Goal: Task Accomplishment & Management: Use online tool/utility

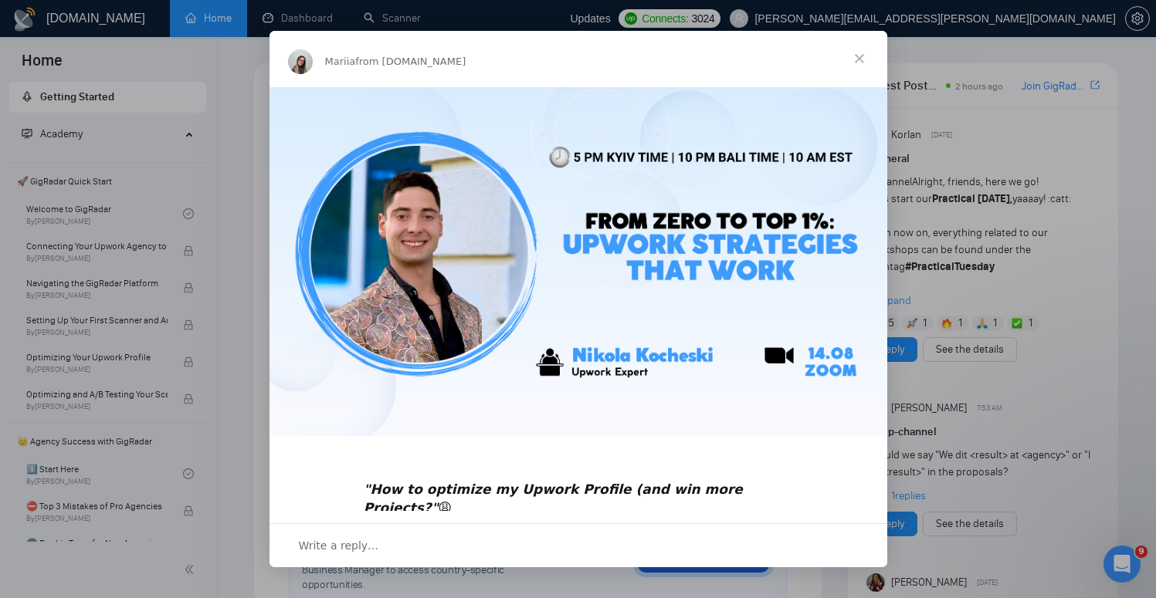
click at [856, 63] on span "Close" at bounding box center [860, 59] width 56 height 56
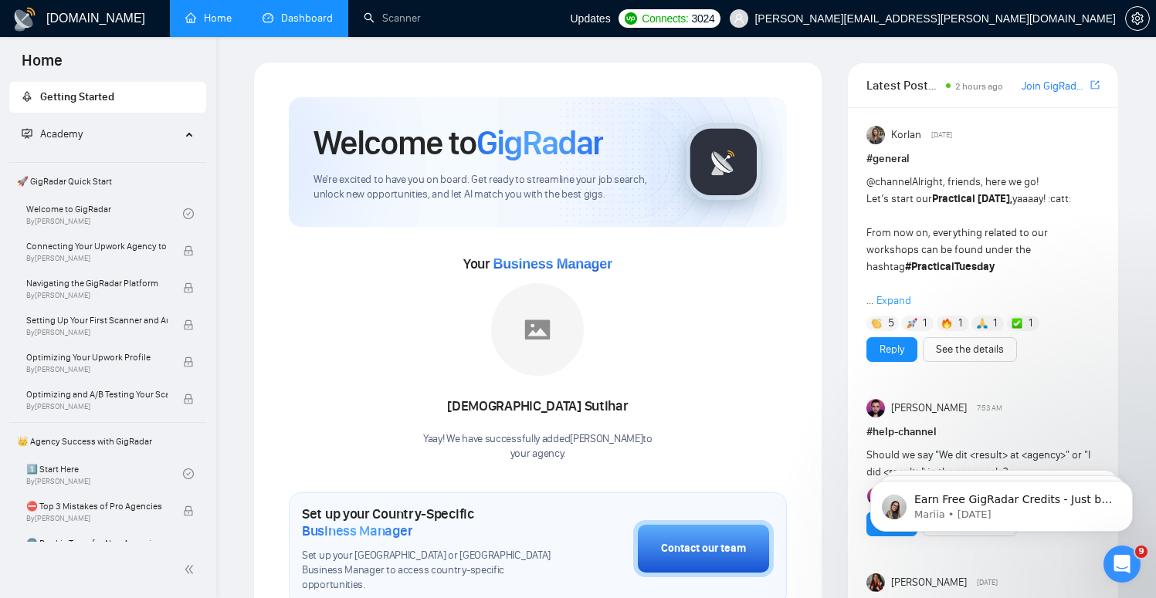
click at [286, 12] on link "Dashboard" at bounding box center [298, 18] width 70 height 13
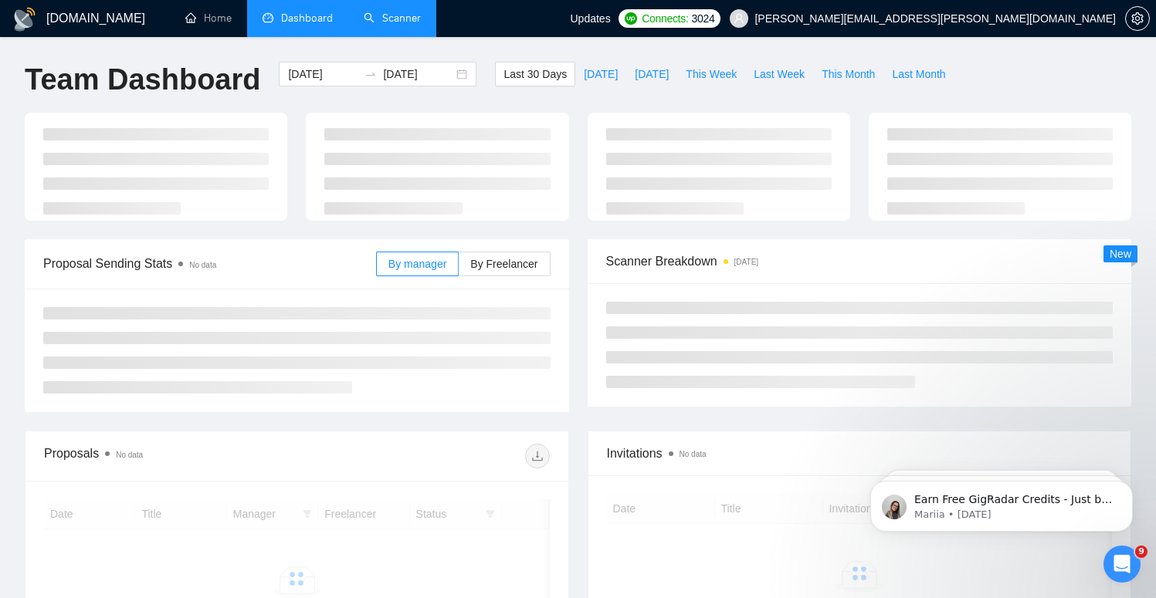
click at [413, 18] on link "Scanner" at bounding box center [392, 18] width 57 height 13
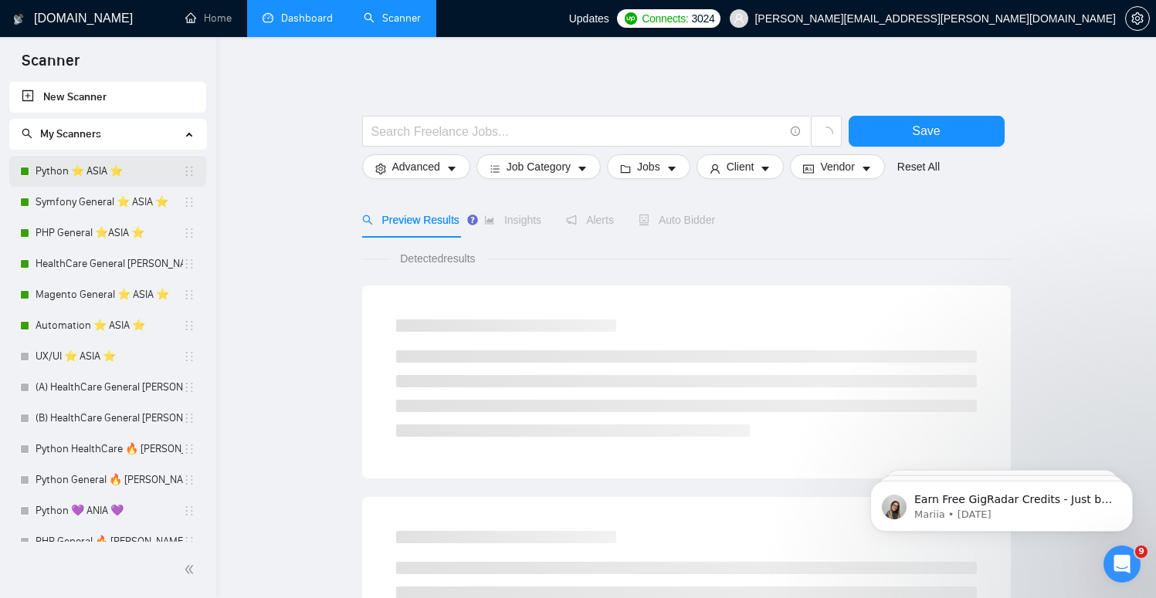
click at [139, 171] on link "Python ⭐️ ASIA ⭐️" at bounding box center [109, 171] width 147 height 31
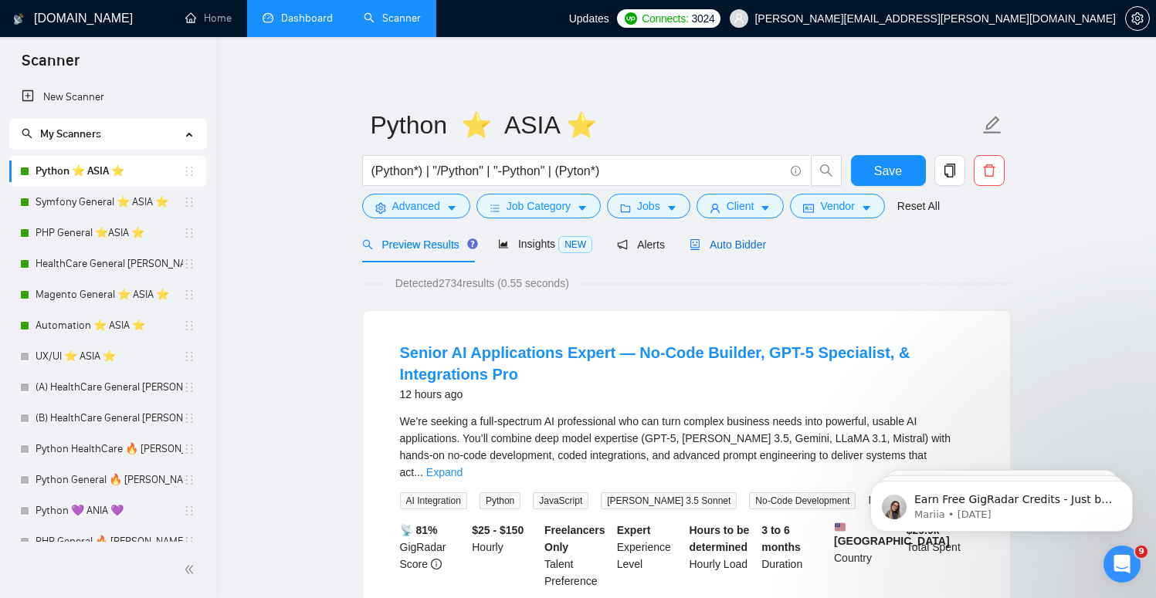
click at [730, 253] on div "Auto Bidder" at bounding box center [728, 244] width 76 height 17
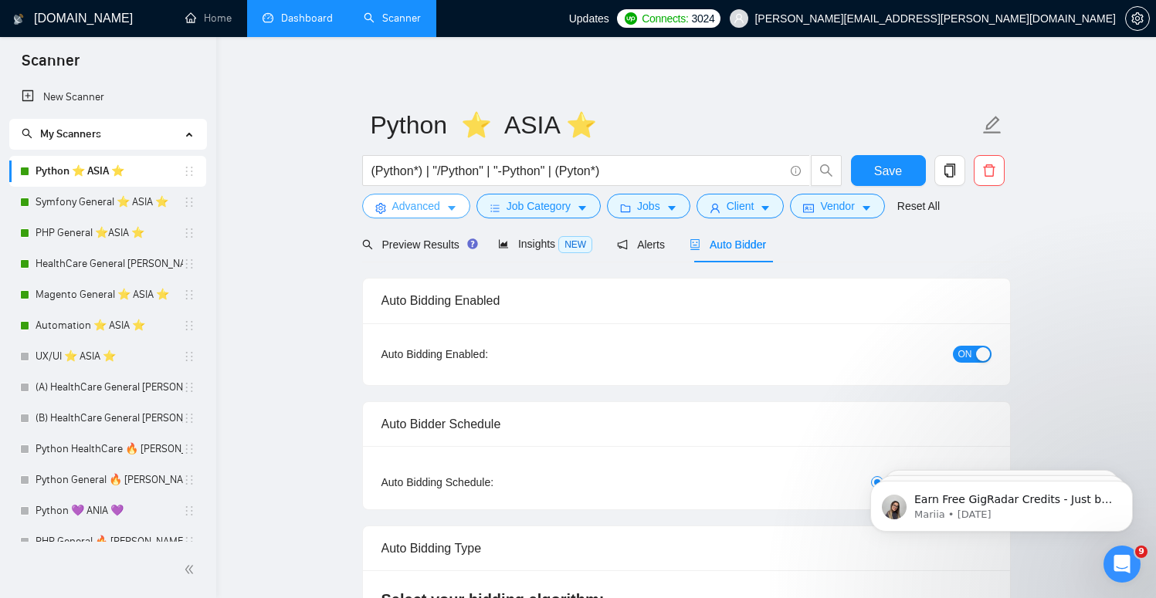
click at [429, 201] on span "Advanced" at bounding box center [416, 206] width 48 height 17
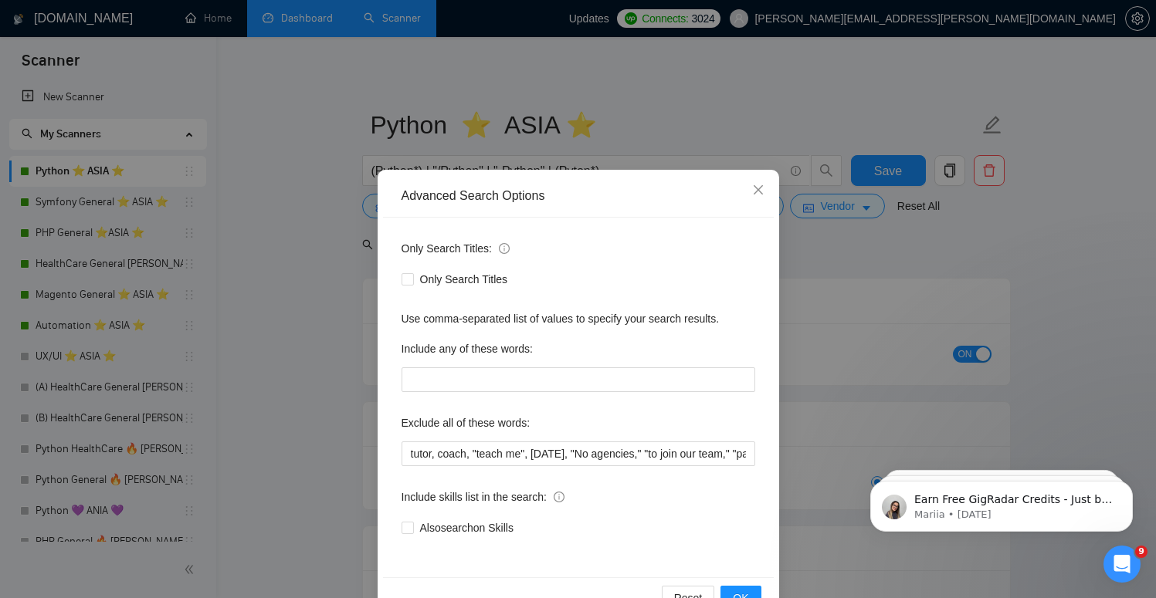
click at [330, 321] on div "Advanced Search Options Only Search Titles: Only Search Titles Use comma-separa…" at bounding box center [578, 299] width 1156 height 598
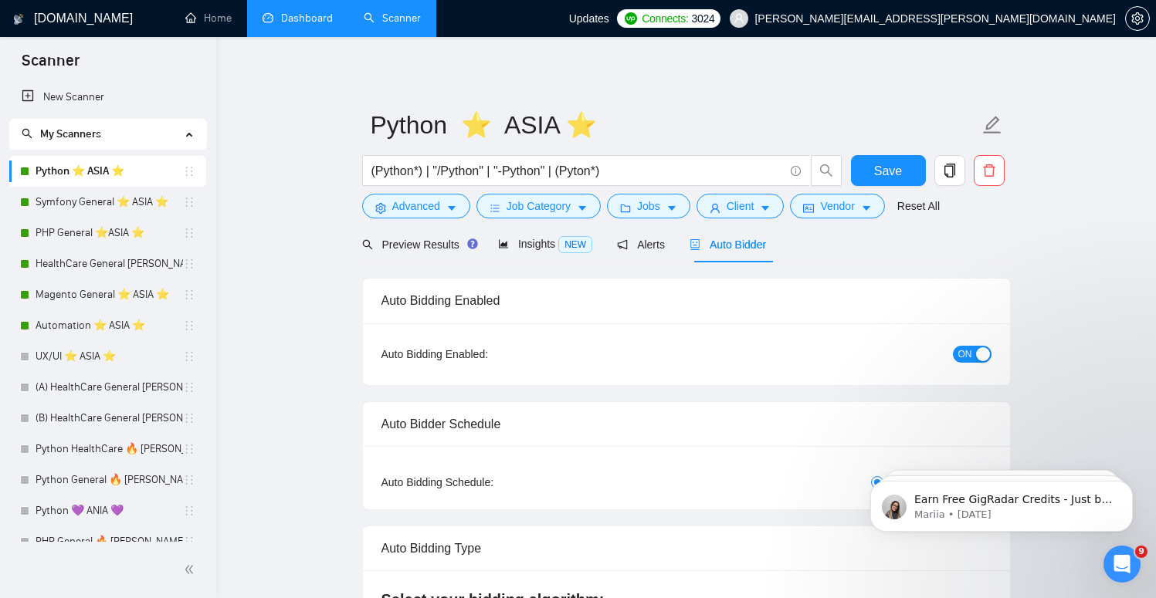
click at [543, 219] on form "Python ⭐️ ASIA ⭐️ (Python*) | "/Python" | "-Python" | (Pyton*) Save Advanced Jo…" at bounding box center [686, 163] width 649 height 126
click at [556, 212] on span "Job Category" at bounding box center [539, 206] width 64 height 17
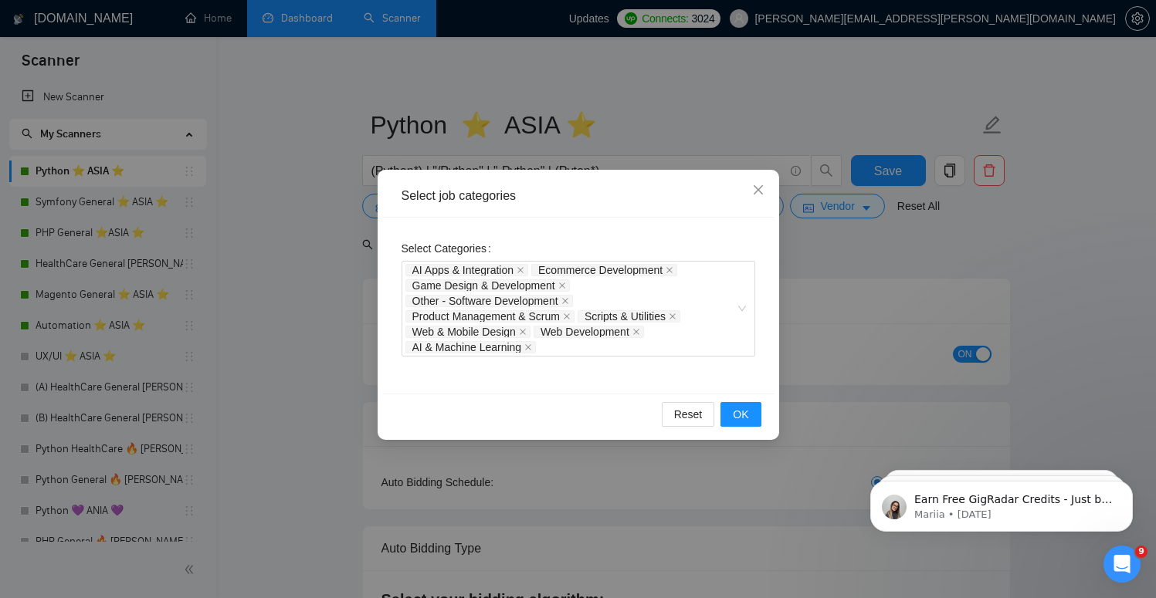
click at [341, 313] on div "Select job categories Select Categories AI Apps & Integration Ecommerce Develop…" at bounding box center [578, 299] width 1156 height 598
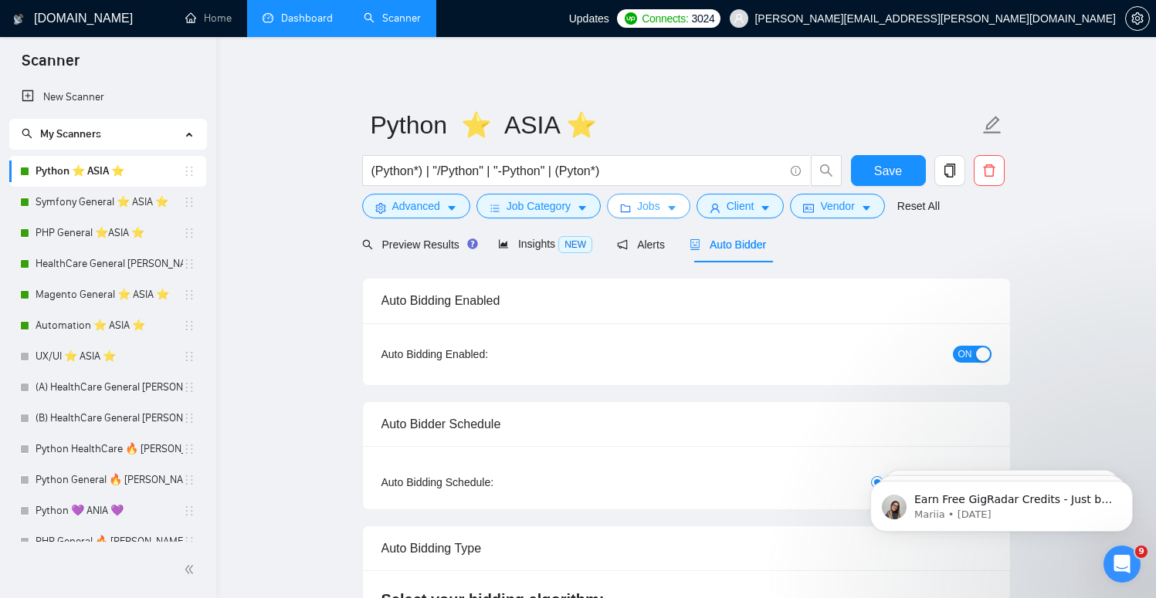
click at [639, 199] on button "Jobs" at bounding box center [648, 206] width 83 height 25
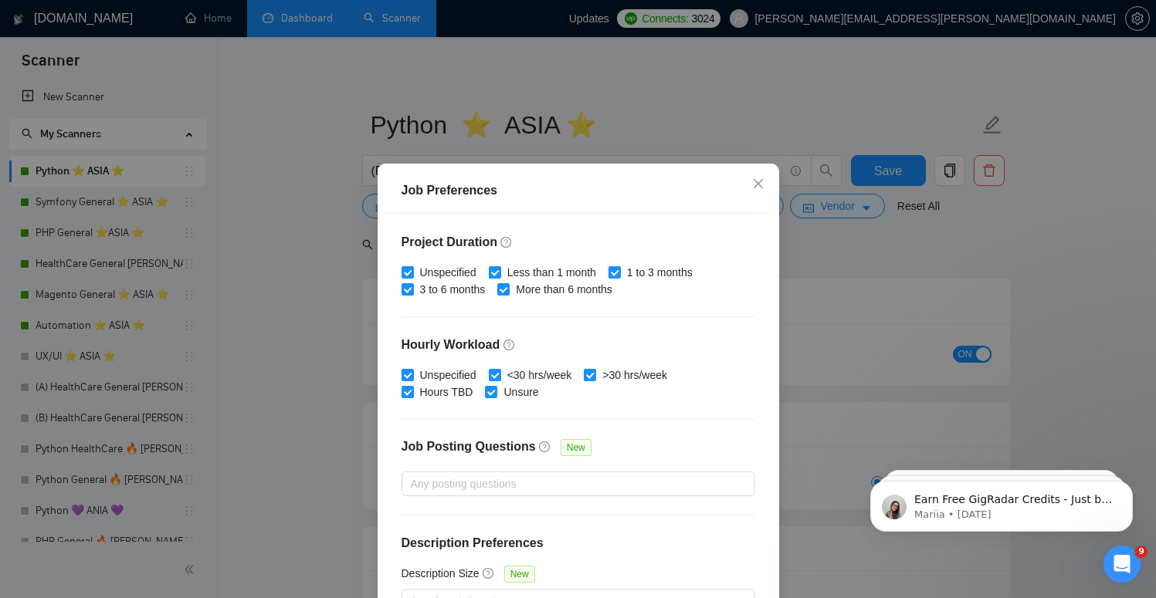
scroll to position [452, 0]
click at [935, 268] on div "Job Preferences Budget Project Type All Fixed Price Hourly Rate Fixed Price Bud…" at bounding box center [578, 299] width 1156 height 598
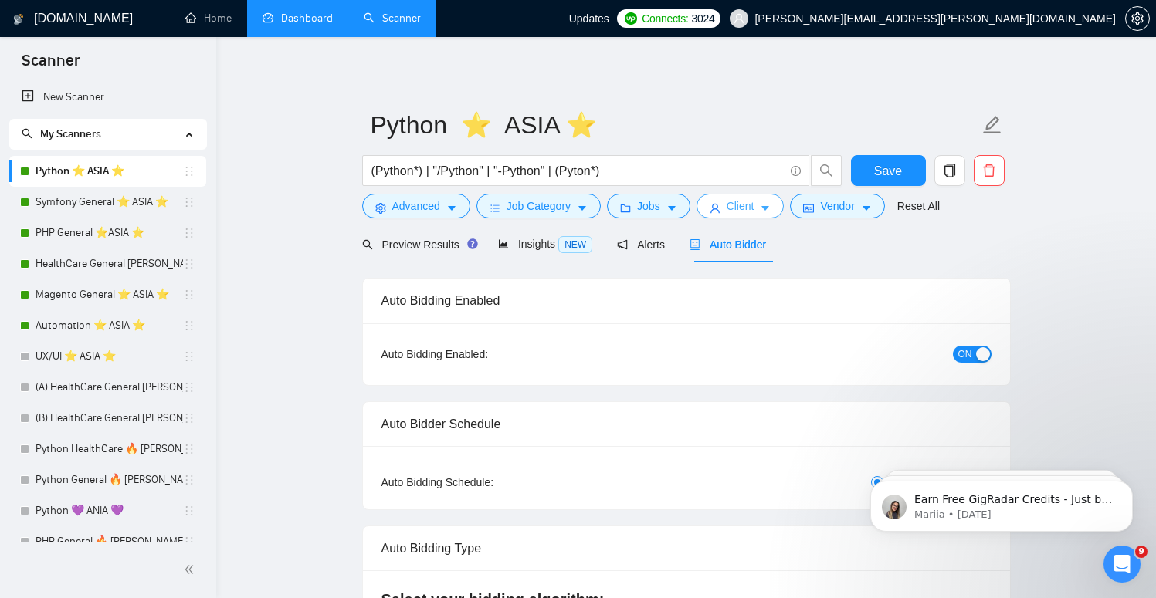
click at [761, 206] on button "Client" at bounding box center [740, 206] width 88 height 25
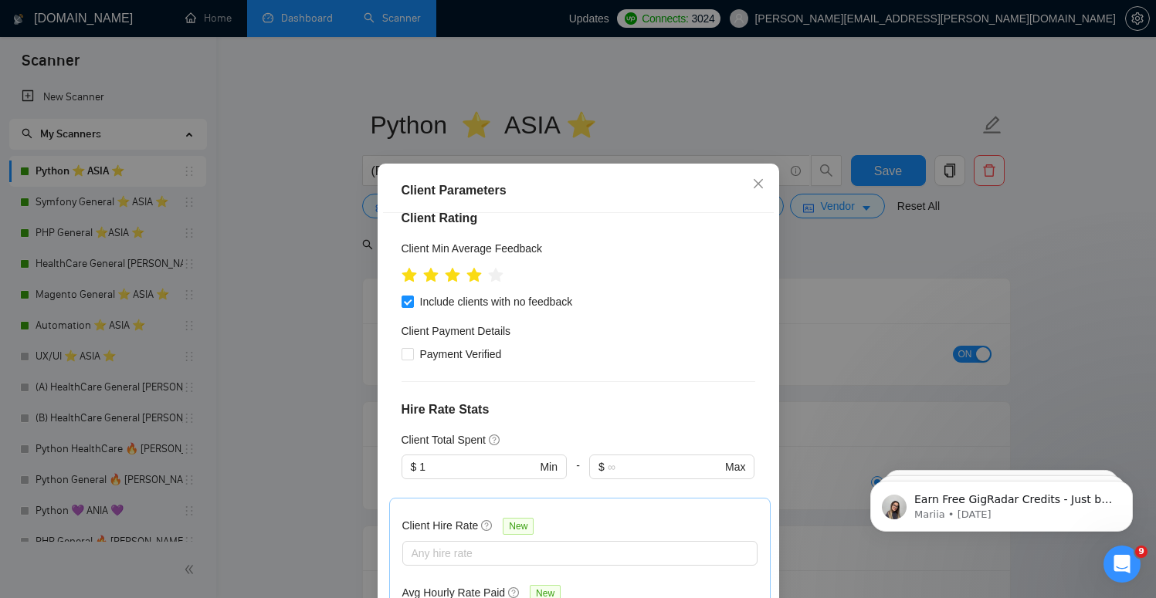
scroll to position [527, 0]
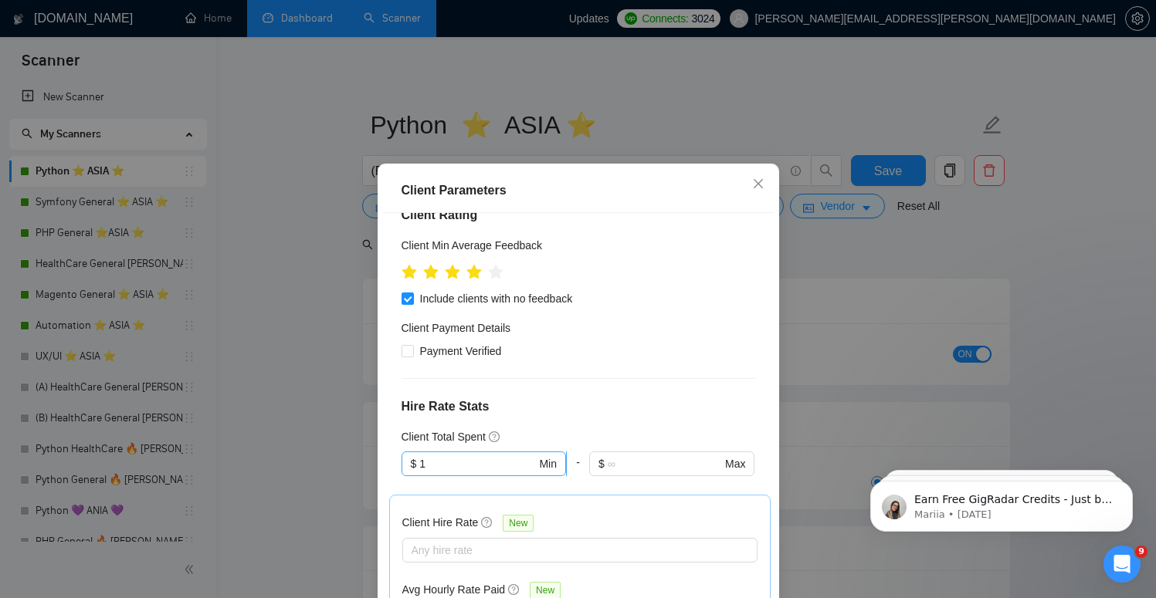
click at [498, 456] on input "1" at bounding box center [477, 464] width 117 height 17
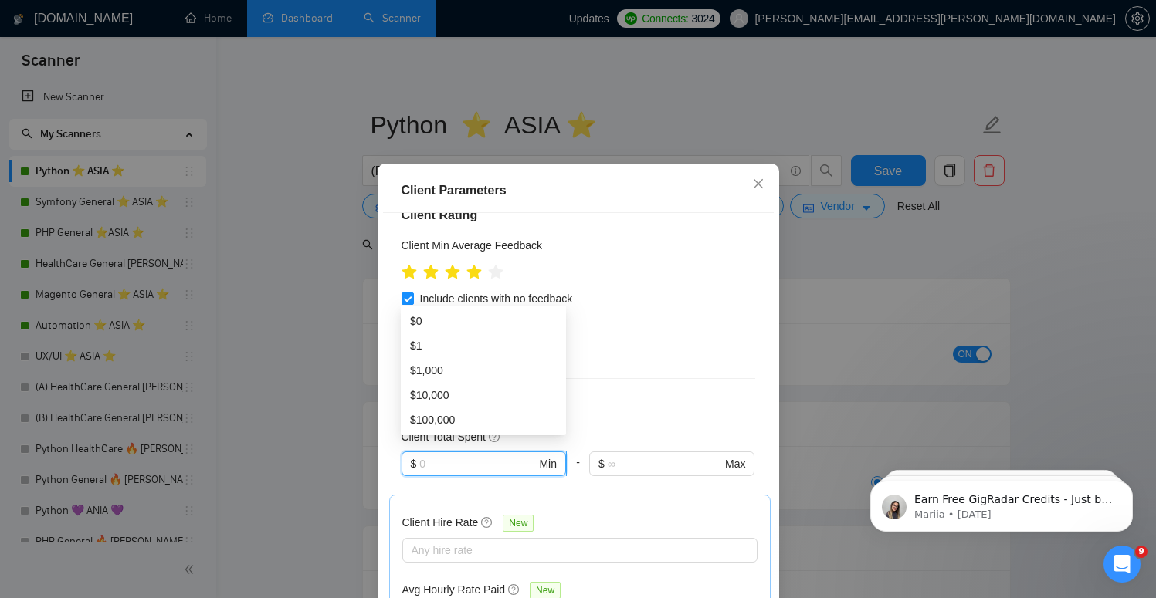
type input "0"
click at [498, 324] on div "$0" at bounding box center [483, 321] width 147 height 17
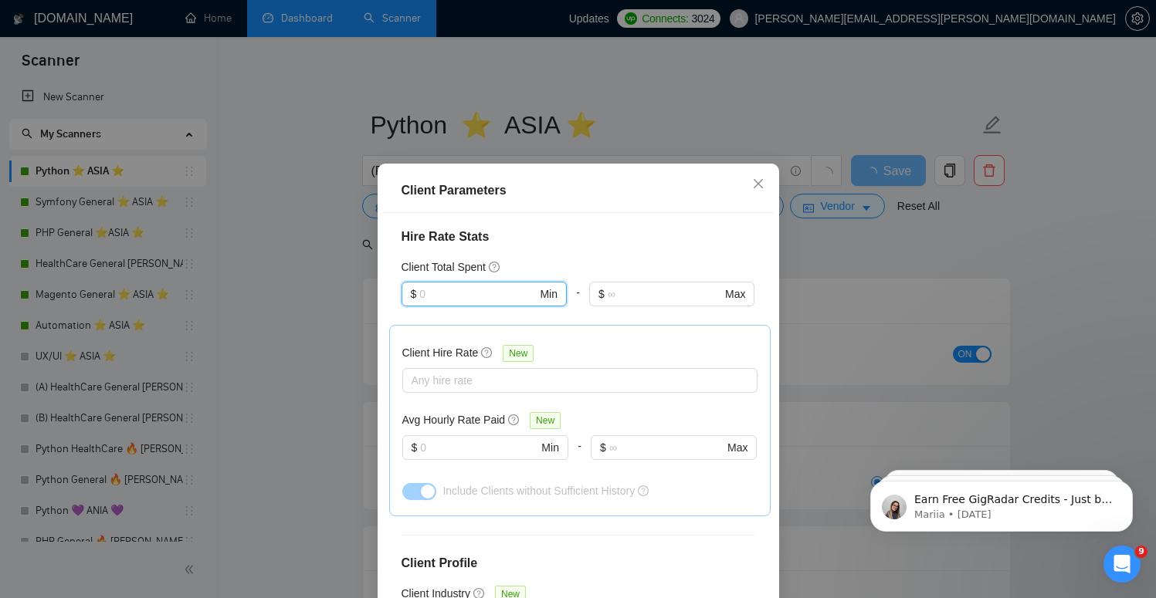
scroll to position [696, 0]
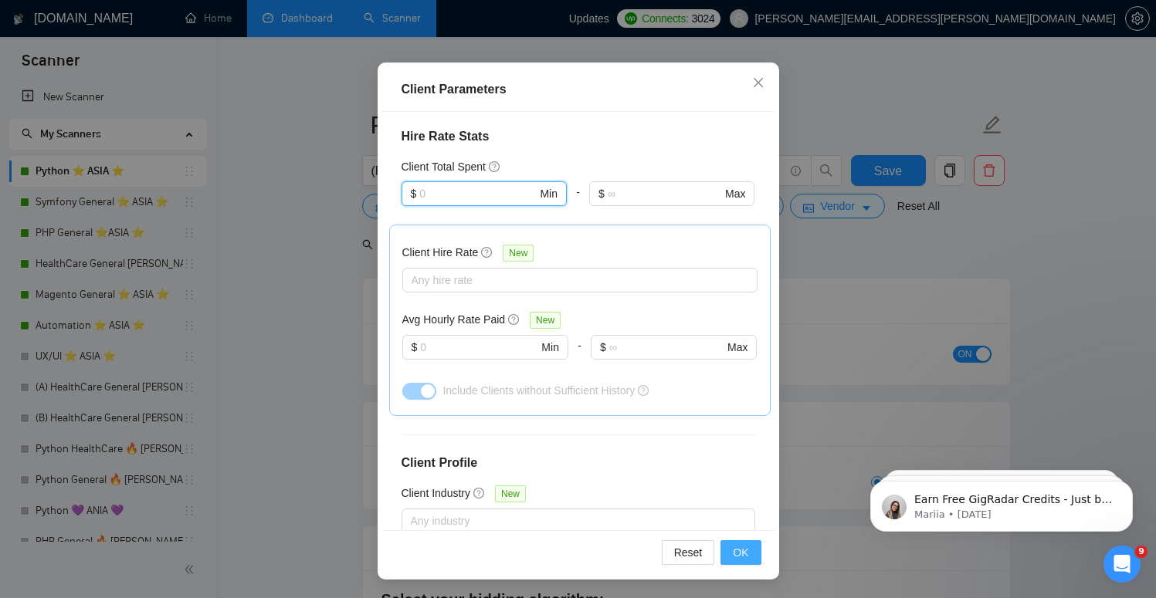
click at [755, 555] on button "OK" at bounding box center [740, 553] width 40 height 25
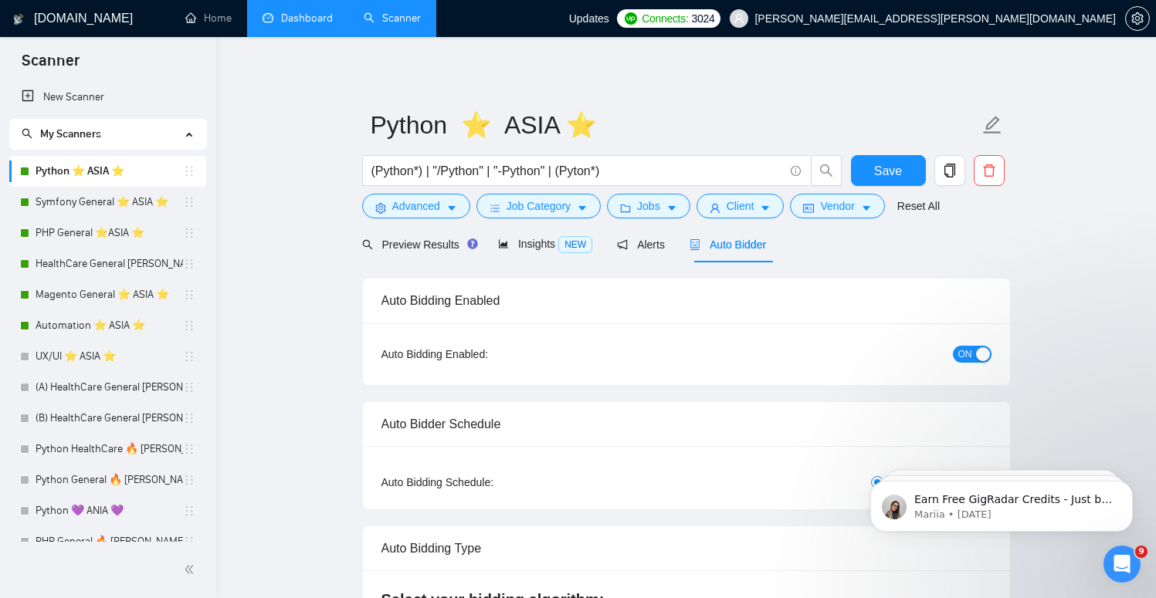
scroll to position [0, 0]
click at [849, 212] on span "Vendor" at bounding box center [837, 206] width 34 height 17
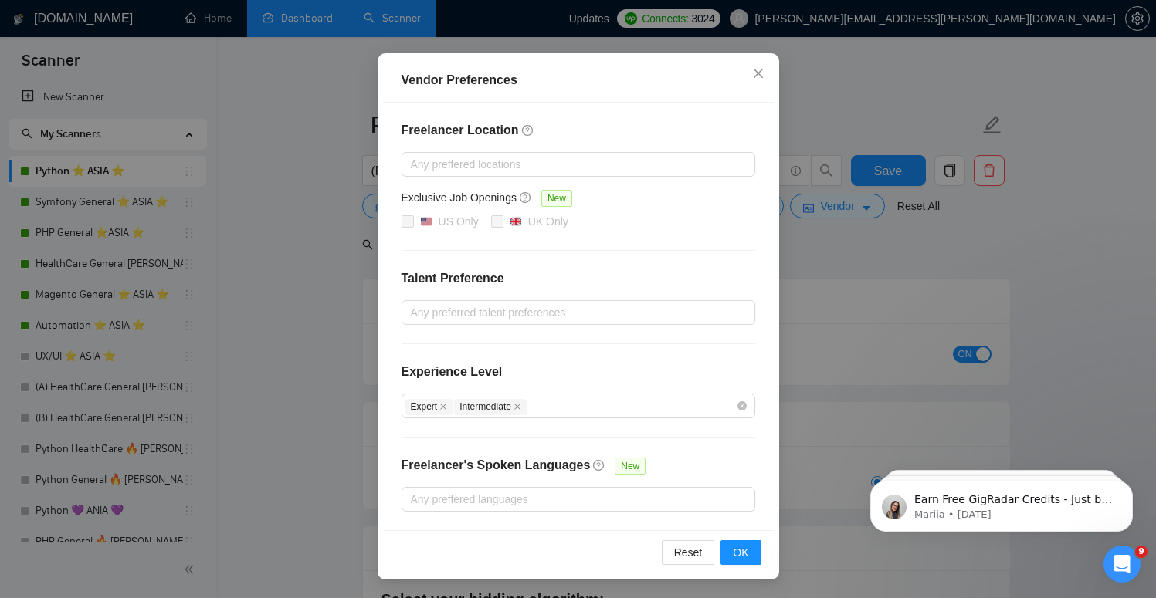
scroll to position [117, 0]
click at [897, 254] on div "Vendor Preferences Freelancer Location Any preffered locations Exclusive Job Op…" at bounding box center [578, 299] width 1156 height 598
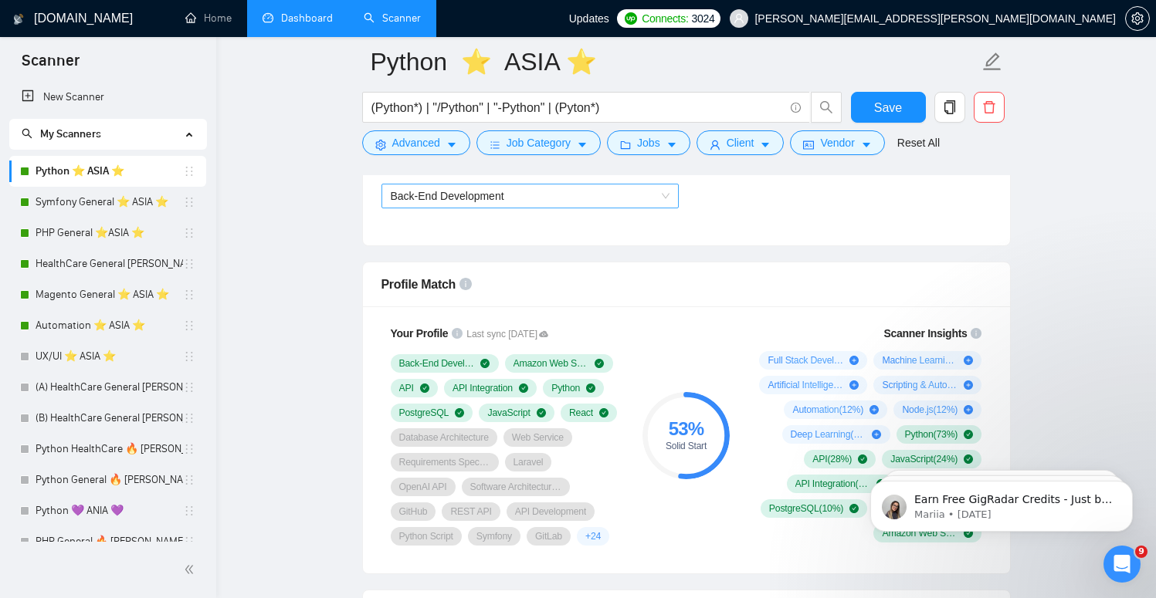
scroll to position [917, 0]
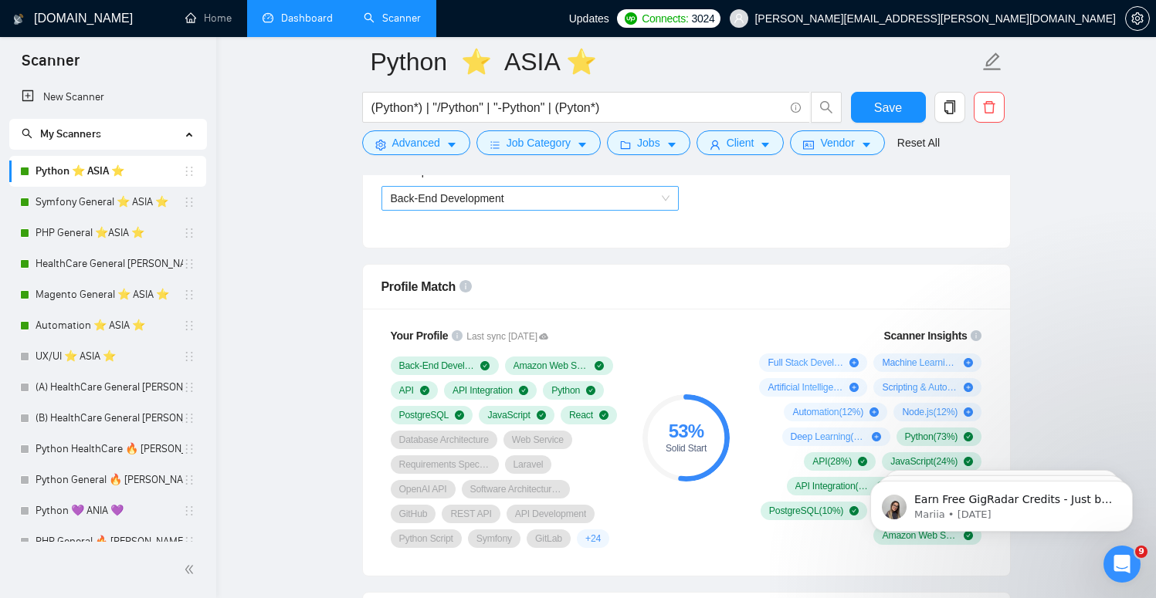
click at [605, 209] on span "Back-End Development" at bounding box center [530, 198] width 279 height 23
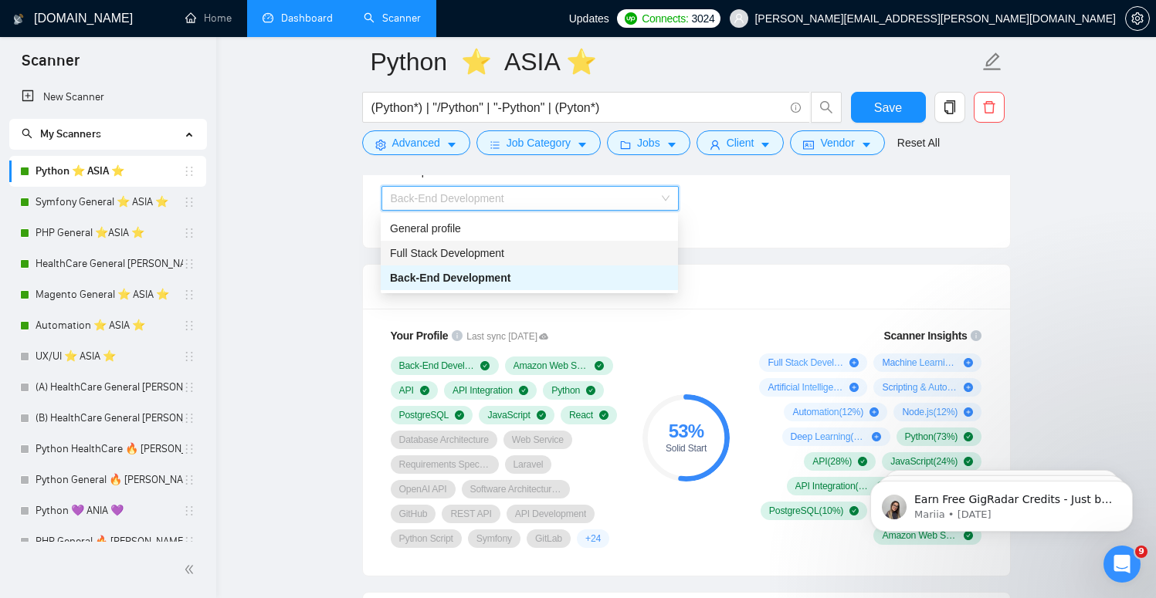
click at [593, 256] on div "Full Stack Development" at bounding box center [529, 253] width 279 height 17
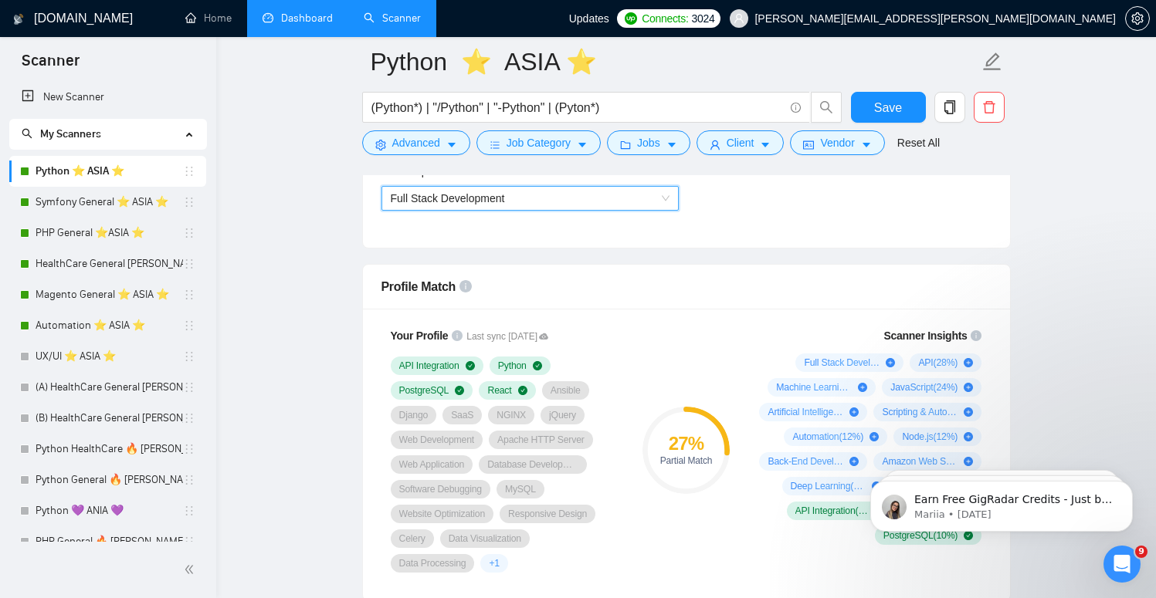
click at [594, 199] on span "Full Stack Development" at bounding box center [530, 198] width 279 height 23
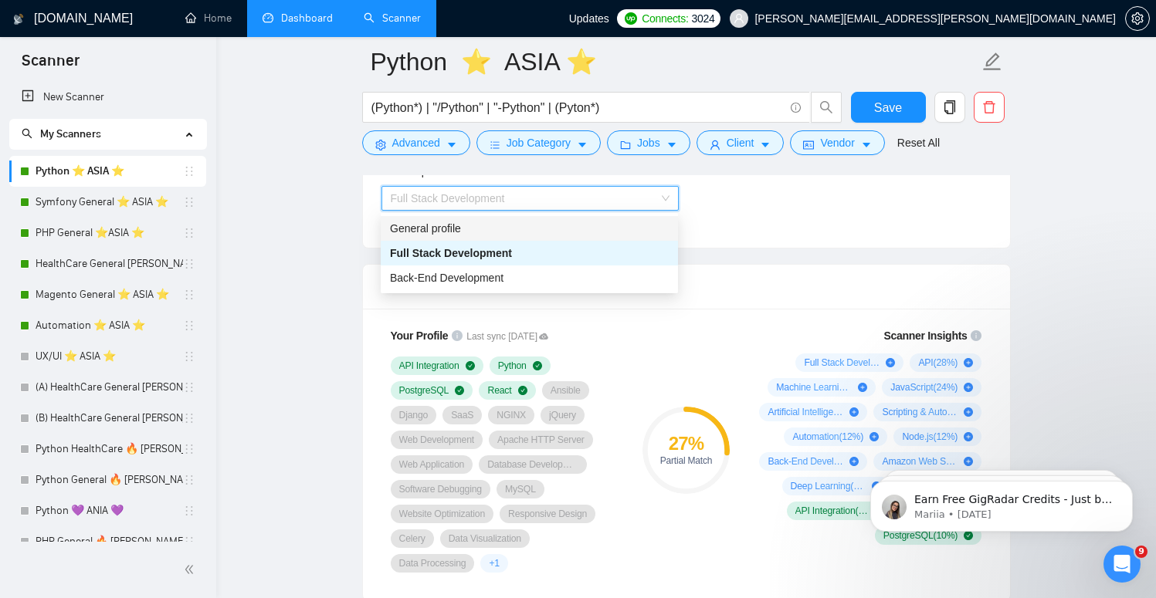
click at [580, 234] on div "General profile" at bounding box center [529, 228] width 279 height 17
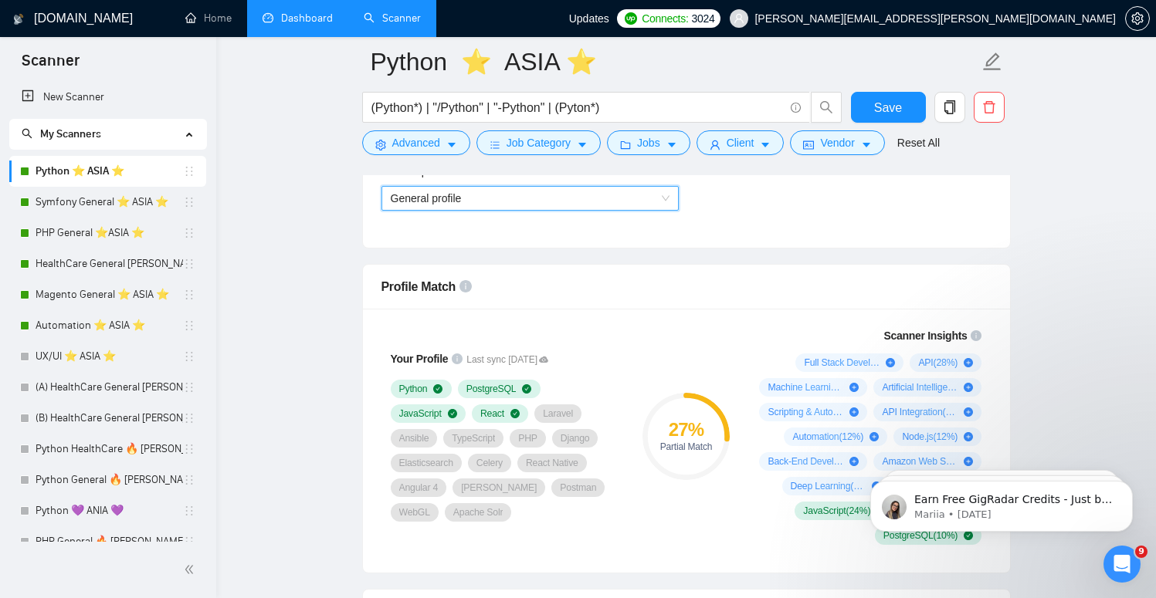
click at [583, 202] on span "General profile" at bounding box center [530, 198] width 279 height 23
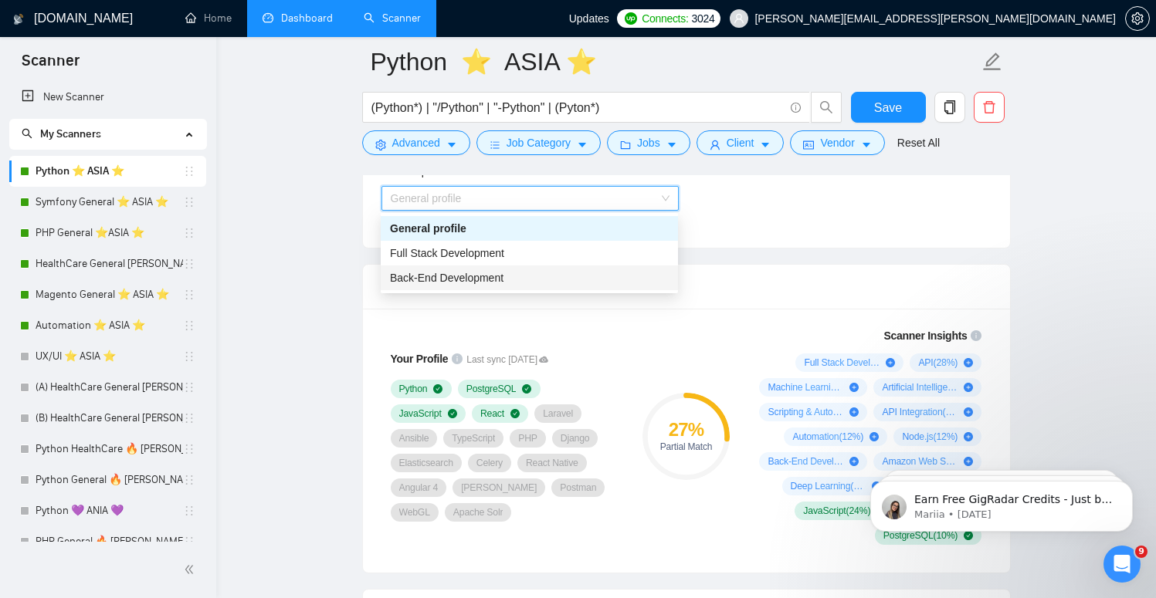
click at [569, 290] on div "1110580755107926016 1110580748673863680 General profile Full Stack Development …" at bounding box center [529, 253] width 297 height 80
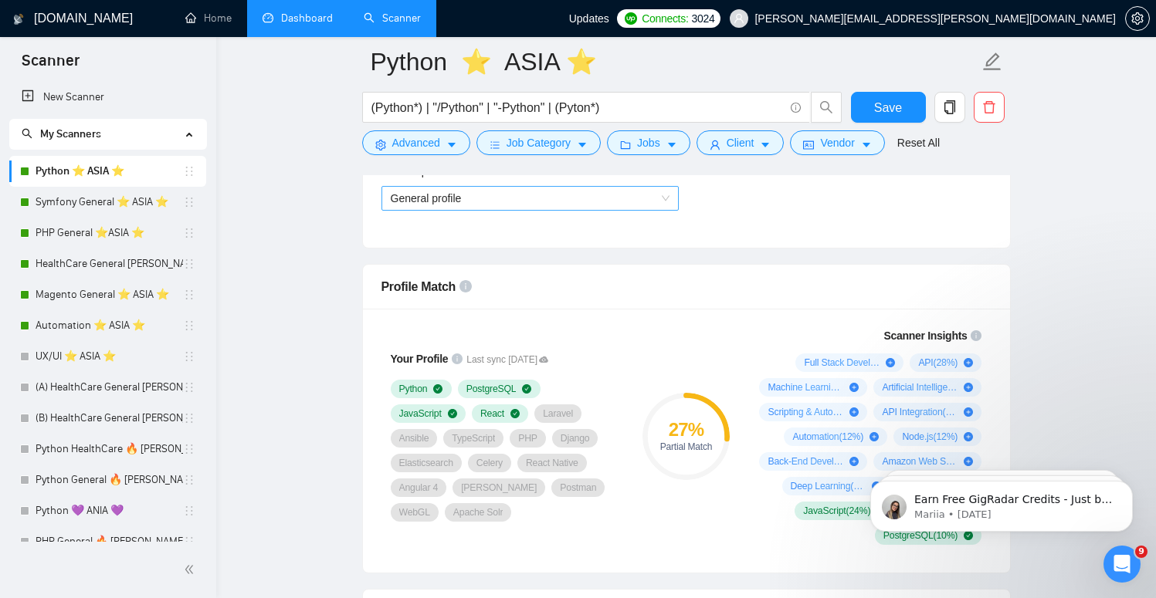
click at [540, 194] on span "General profile" at bounding box center [530, 198] width 279 height 23
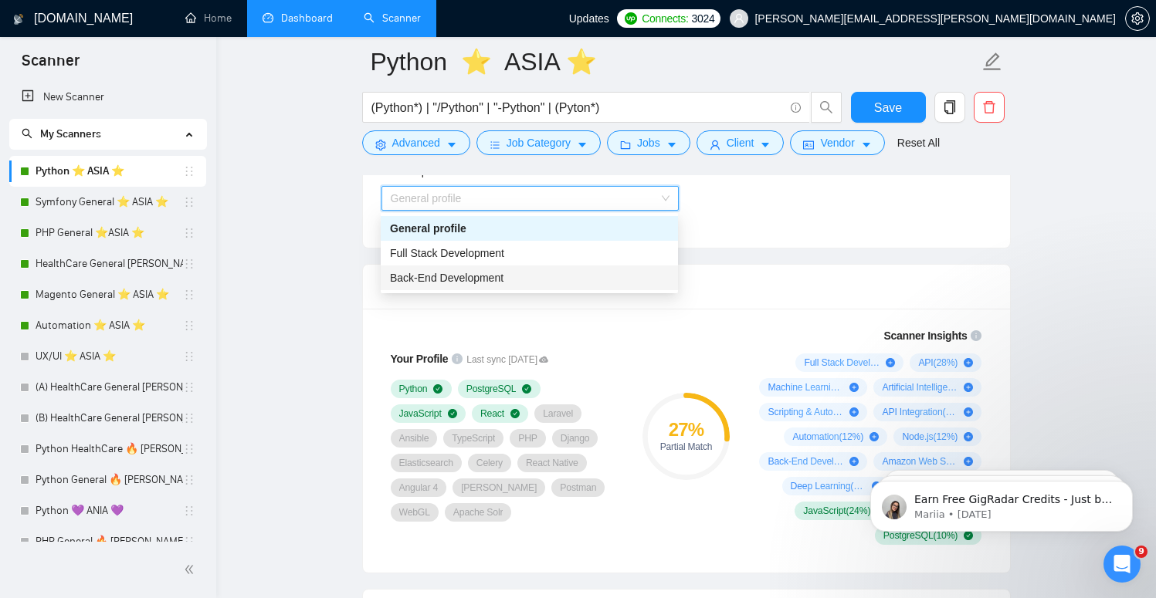
click at [520, 279] on div "Back-End Development" at bounding box center [529, 277] width 279 height 17
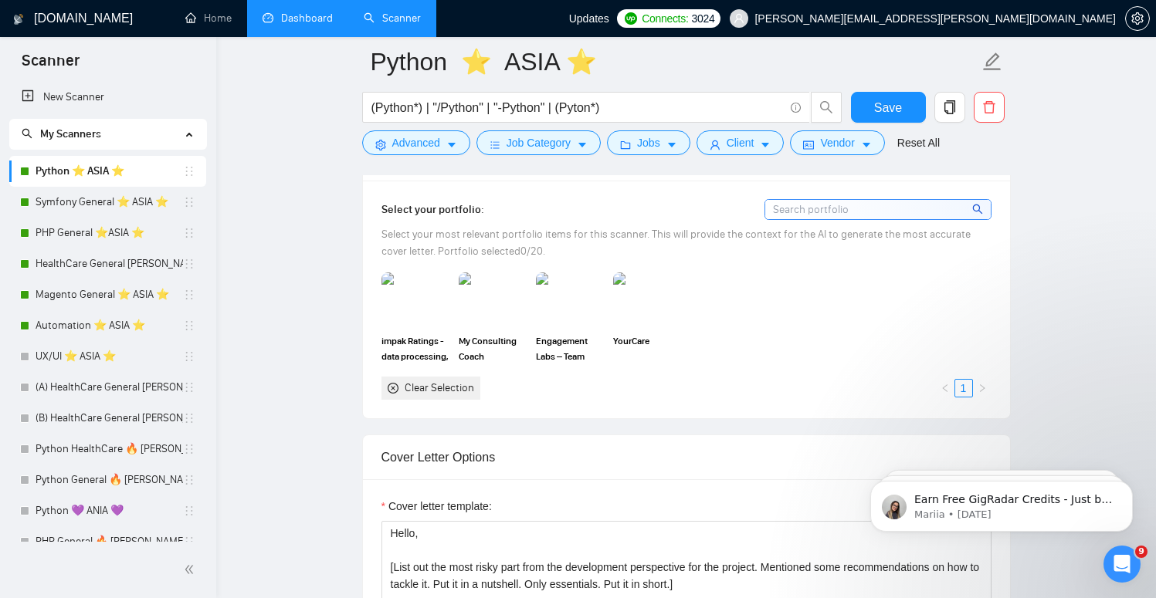
scroll to position [1478, 0]
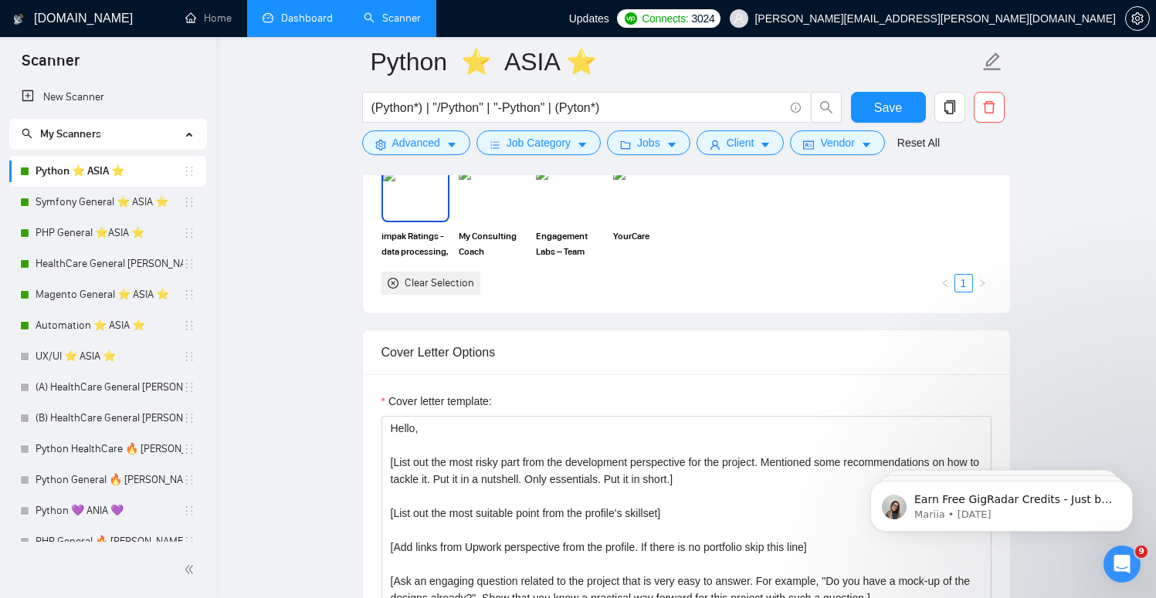
click at [405, 220] on img at bounding box center [415, 194] width 65 height 51
click at [483, 220] on img at bounding box center [492, 194] width 65 height 51
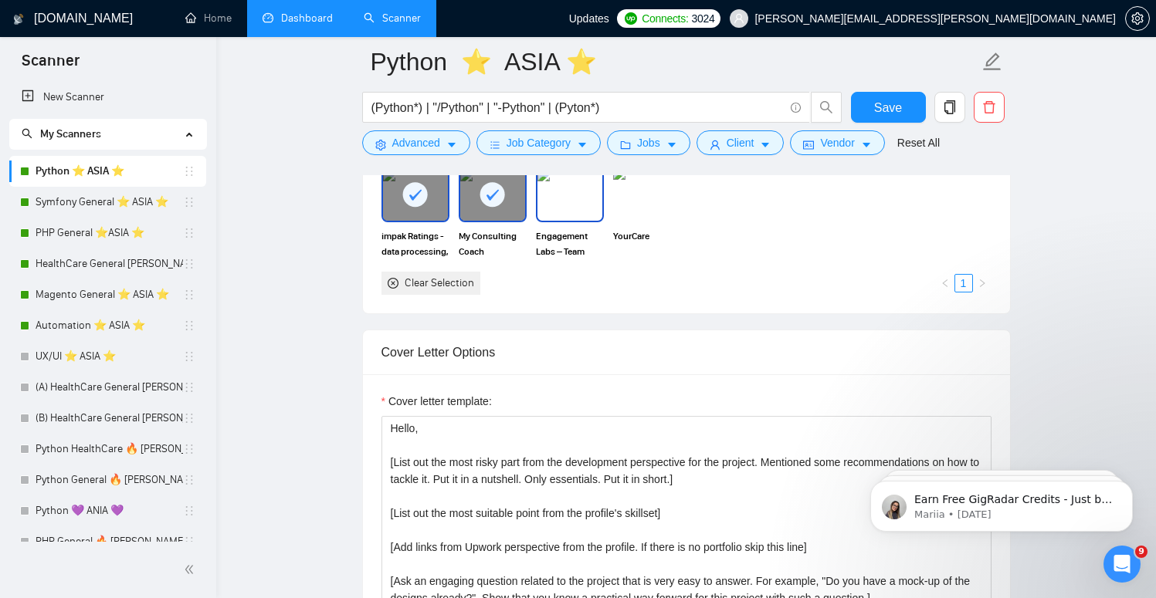
click at [581, 220] on img at bounding box center [569, 194] width 65 height 51
click at [646, 220] on img at bounding box center [647, 194] width 65 height 51
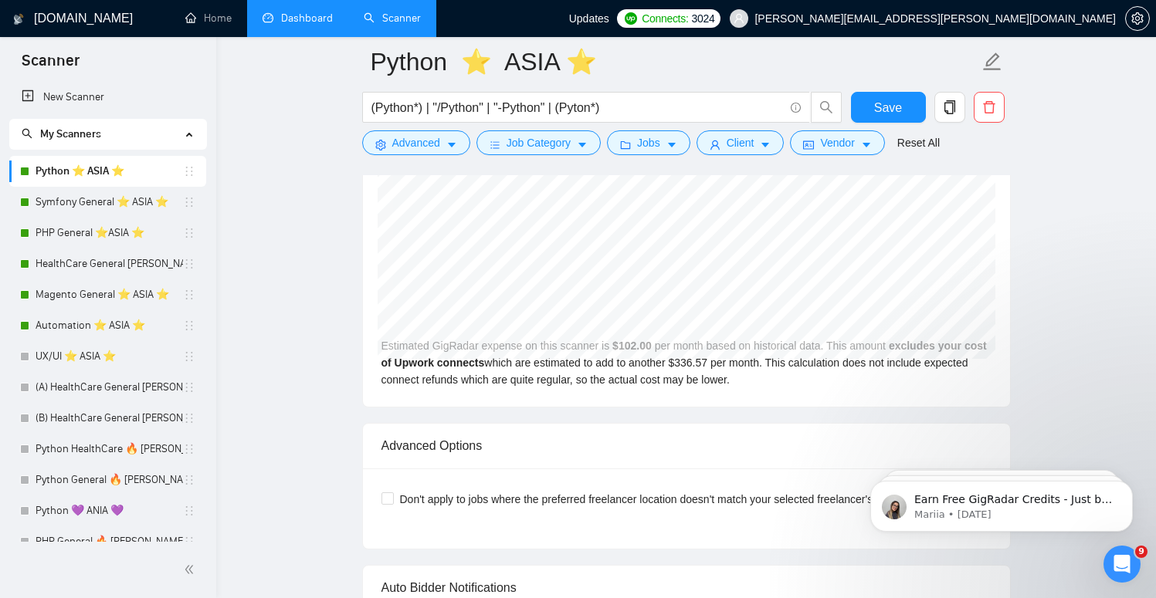
scroll to position [3160, 0]
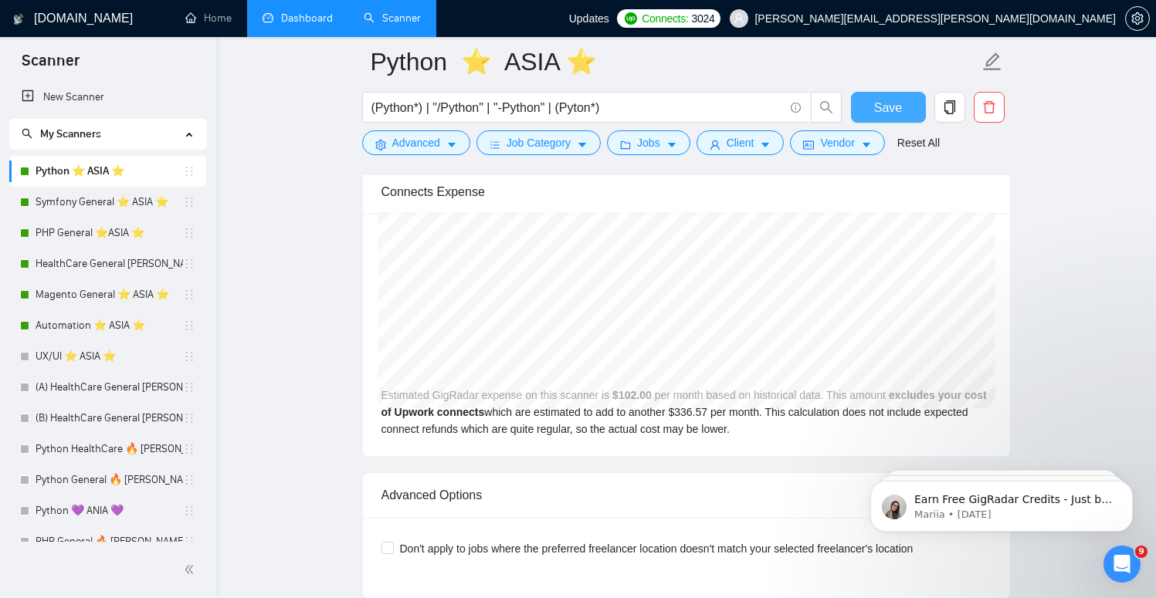
click at [862, 116] on button "Save" at bounding box center [888, 107] width 75 height 31
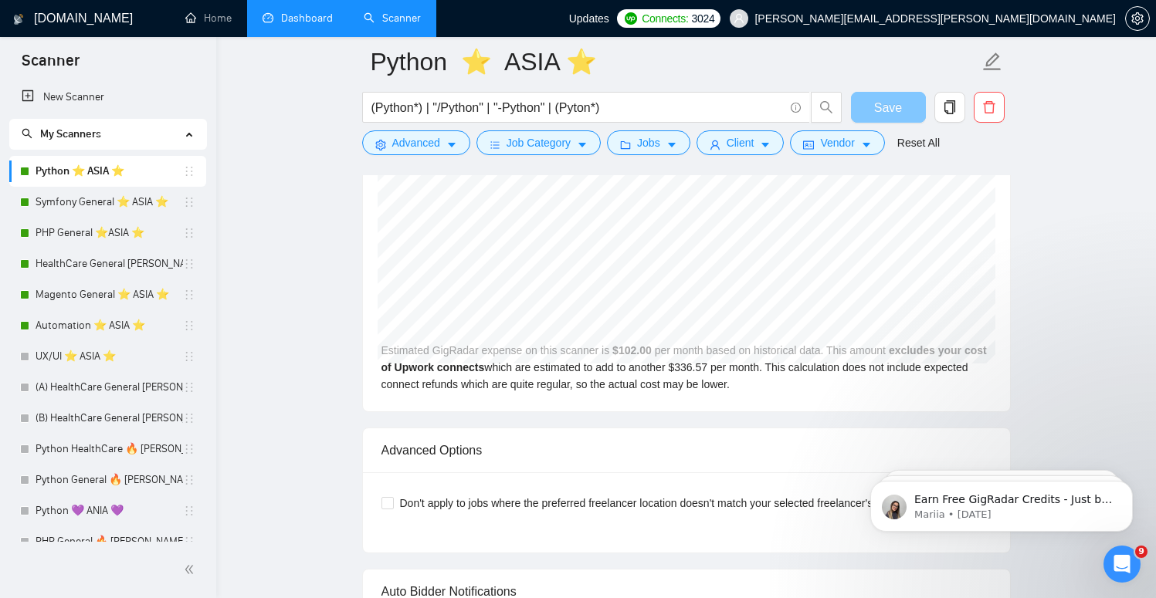
scroll to position [673, 0]
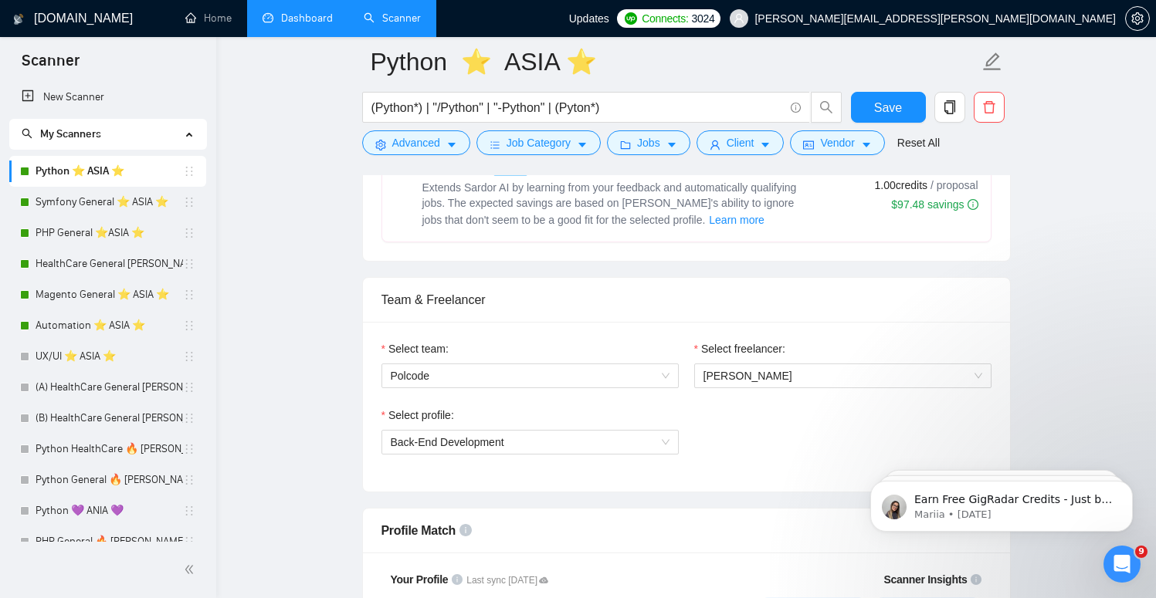
click at [303, 22] on link "Dashboard" at bounding box center [298, 18] width 70 height 13
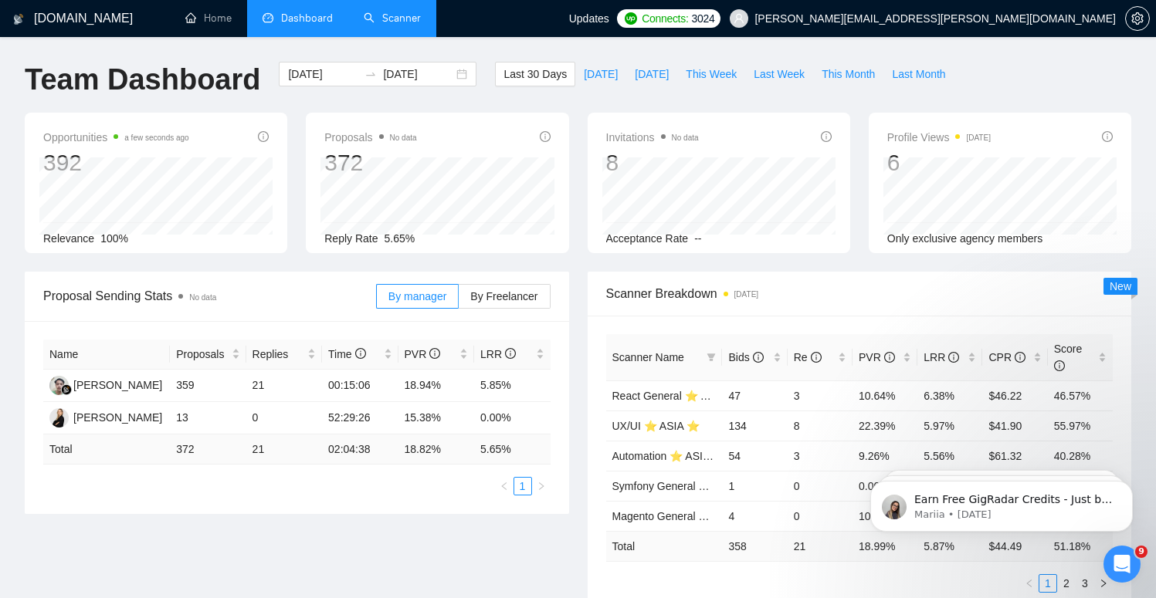
scroll to position [61, 0]
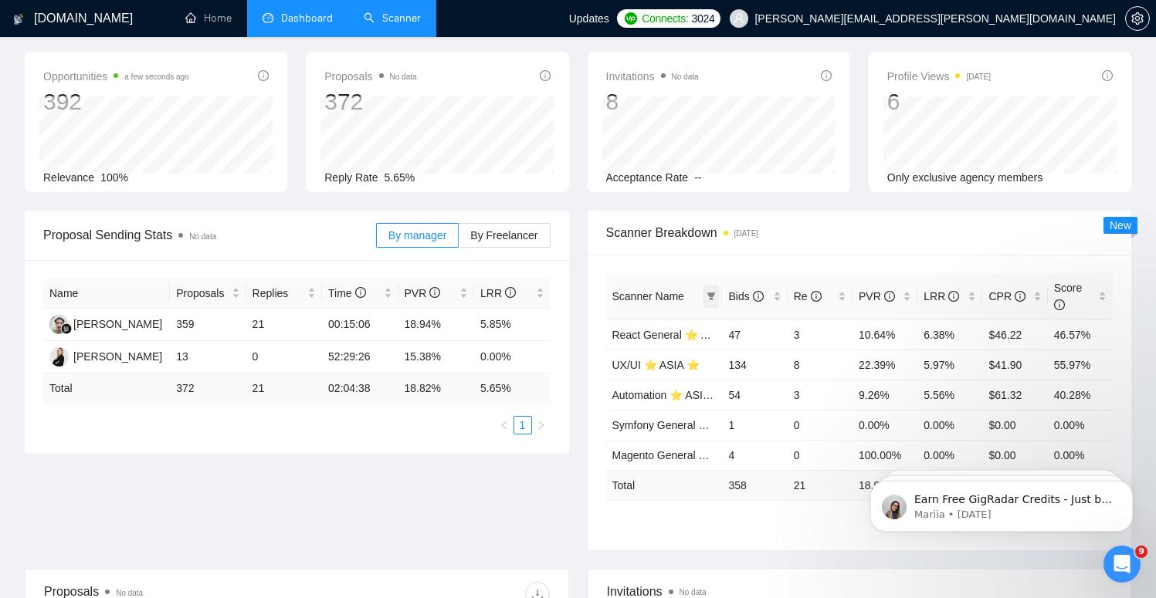
click at [704, 304] on span at bounding box center [710, 296] width 15 height 23
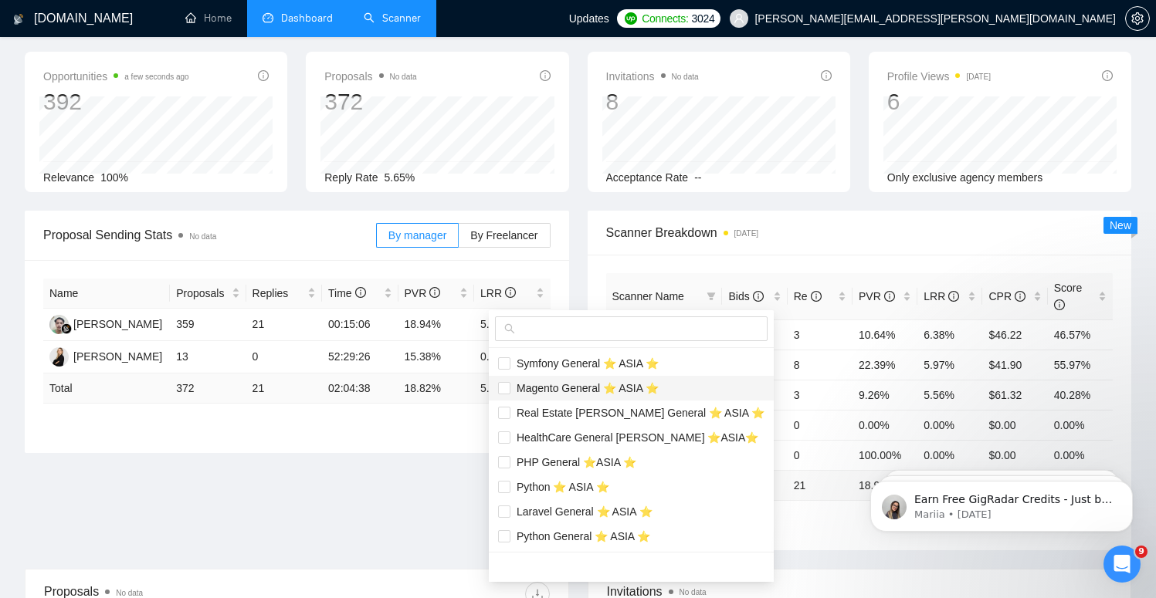
scroll to position [74, 0]
click at [429, 507] on div "Proposal Sending Stats No data By manager By Freelancer Name Proposals Replies …" at bounding box center [577, 390] width 1125 height 358
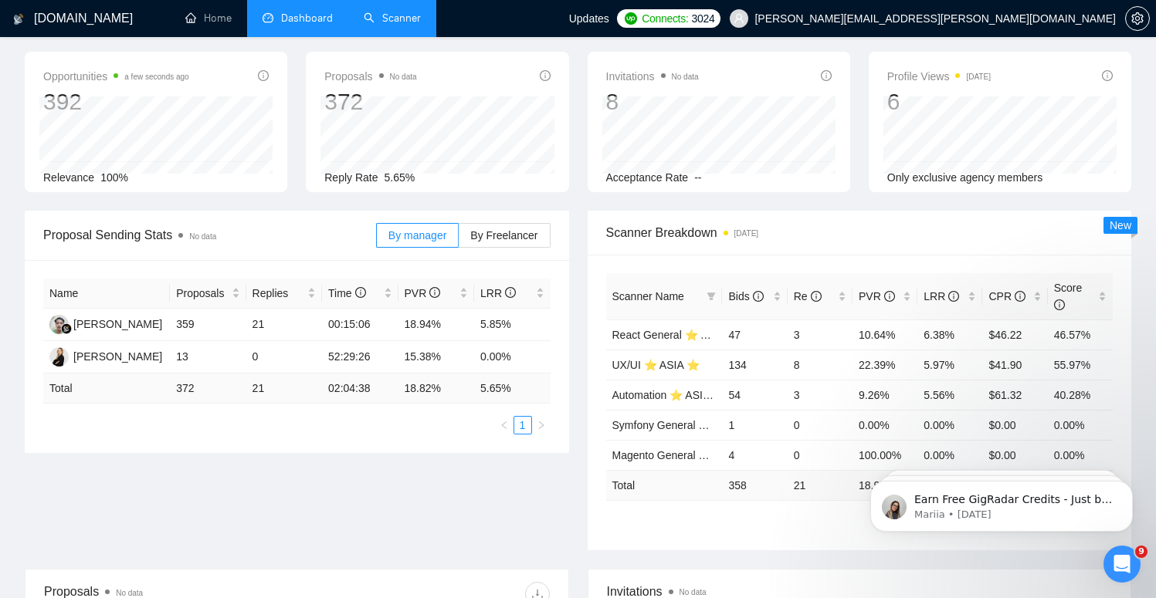
click at [663, 293] on span "Scanner Name" at bounding box center [648, 296] width 72 height 12
click at [751, 300] on span "Bids" at bounding box center [745, 296] width 35 height 12
drag, startPoint x: 731, startPoint y: 330, endPoint x: 886, endPoint y: 341, distance: 155.5
click at [886, 341] on tr "UX/UI ⭐️ ASIA ⭐️ 134 8 22.39% 5.97% $41.90 55.97%" at bounding box center [859, 335] width 507 height 30
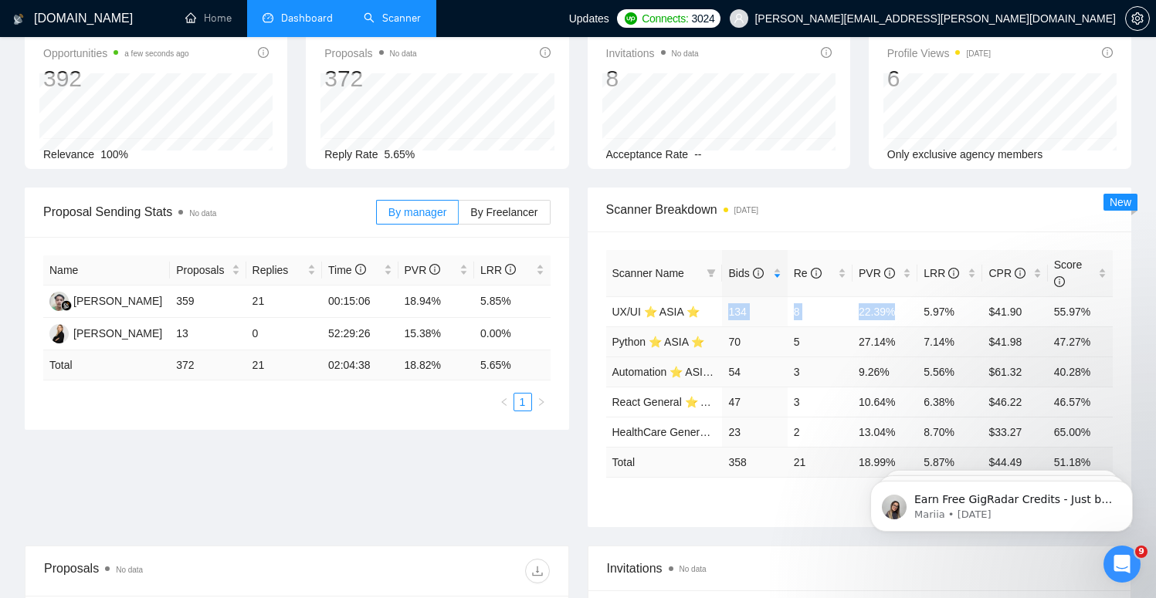
scroll to position [90, 0]
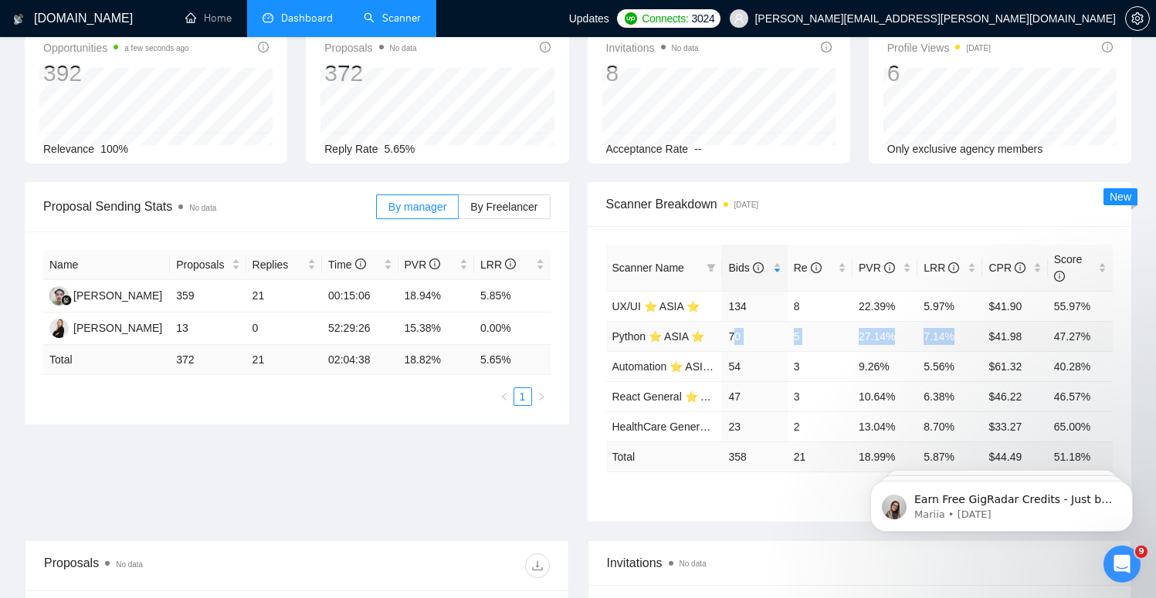
drag, startPoint x: 738, startPoint y: 339, endPoint x: 925, endPoint y: 347, distance: 187.0
click at [925, 347] on tr "Python ⭐️ ASIA ⭐️ 70 5 27.14% 7.14% $41.98 47.27%" at bounding box center [859, 336] width 507 height 30
click at [927, 351] on td "5.56%" at bounding box center [949, 366] width 65 height 30
drag, startPoint x: 787, startPoint y: 424, endPoint x: 927, endPoint y: 439, distance: 141.4
click at [927, 439] on tr "HealthCare General [PERSON_NAME] ⭐️ASIA⭐️ 23 2 13.04% 8.70% $33.27 65.00%" at bounding box center [859, 427] width 507 height 30
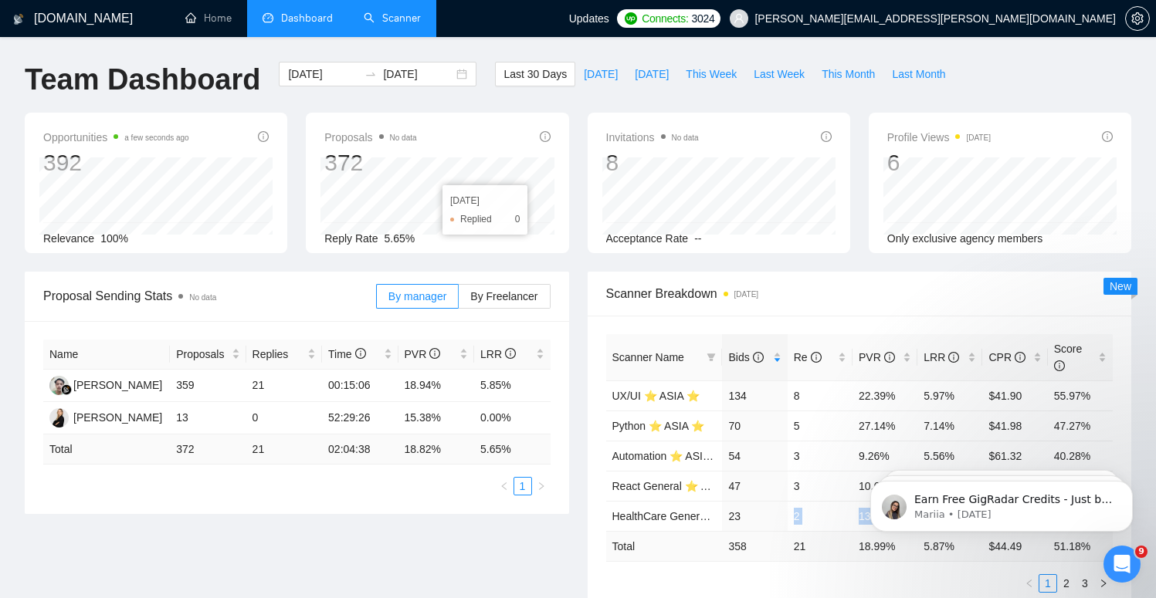
scroll to position [0, 0]
click at [503, 81] on span "Last 30 Days" at bounding box center [534, 74] width 63 height 17
click at [831, 74] on span "This Month" at bounding box center [848, 74] width 53 height 17
type input "[DATE]"
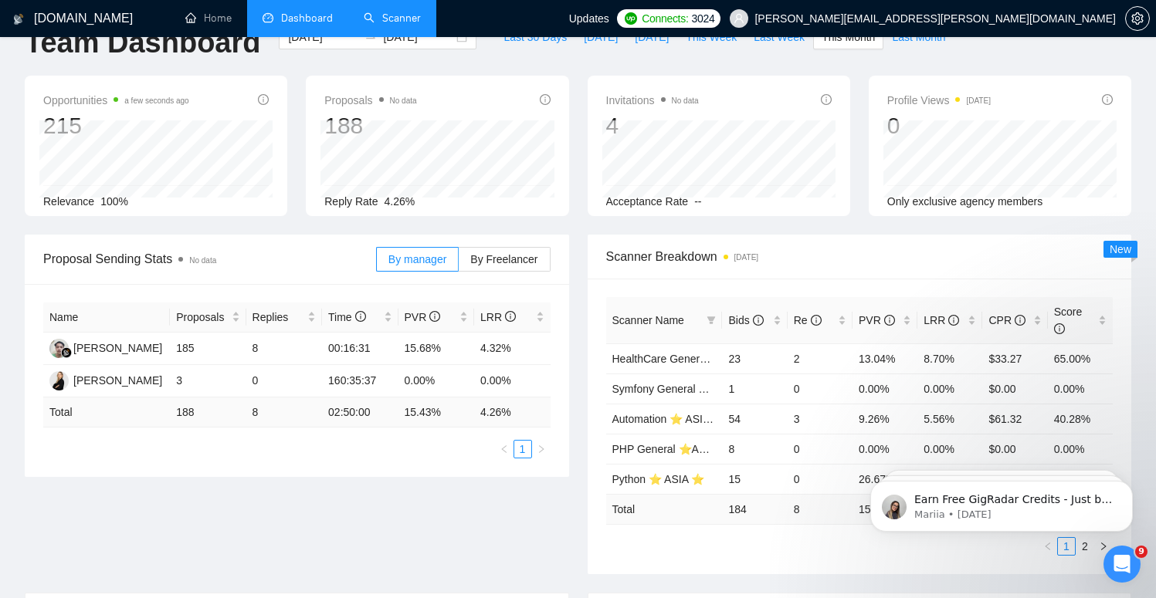
scroll to position [46, 0]
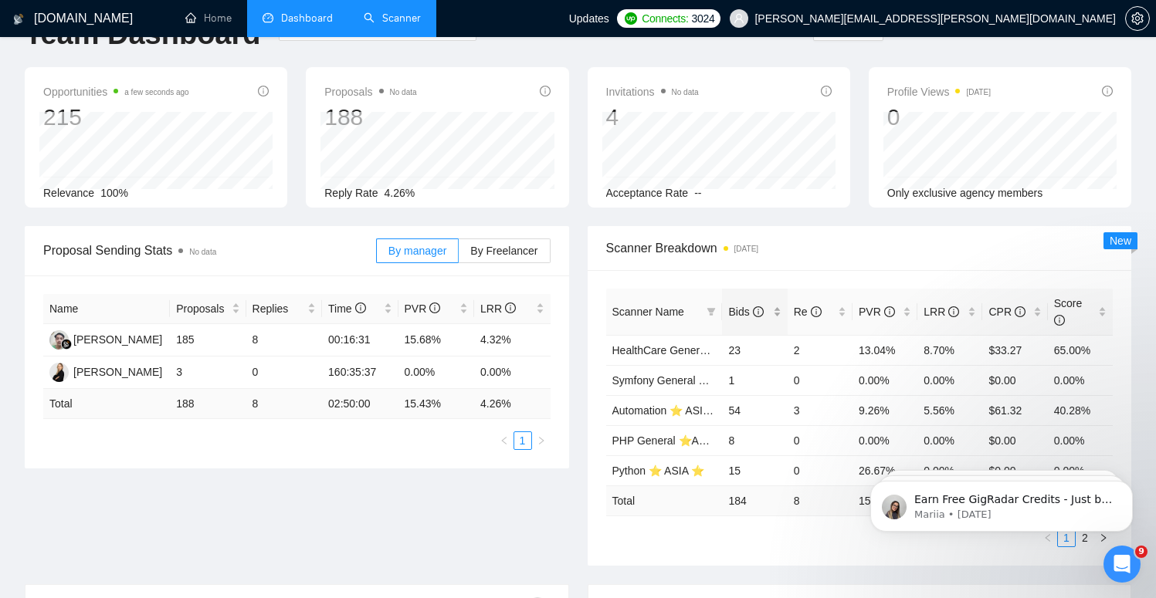
click at [748, 309] on span "Bids" at bounding box center [745, 312] width 35 height 12
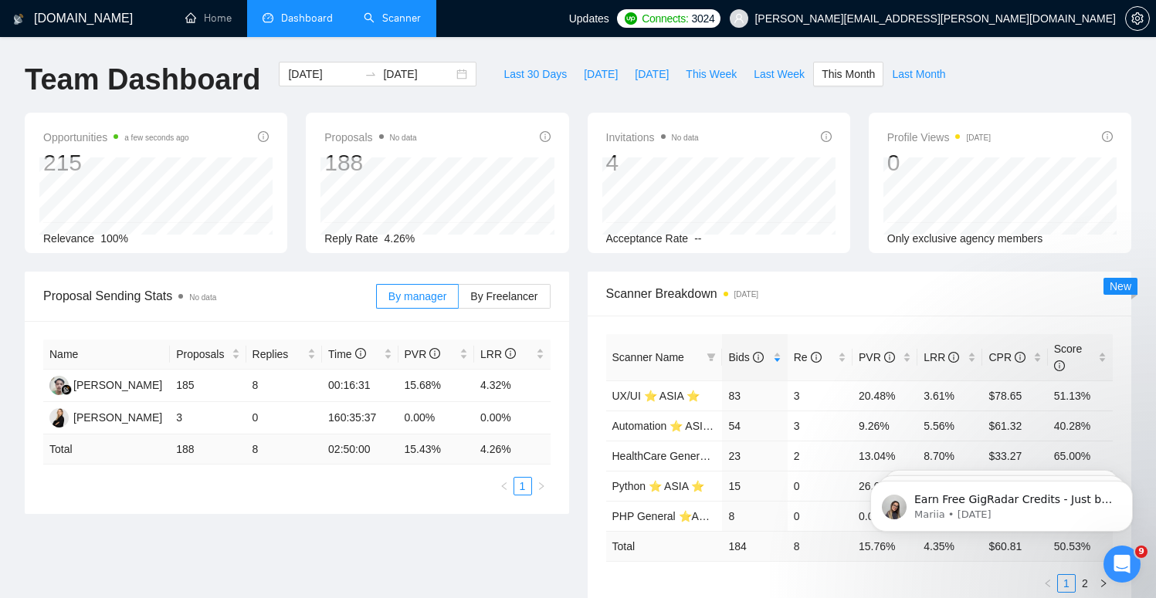
scroll to position [0, 0]
click at [642, 425] on link "Automation ⭐️ ASIA ⭐️" at bounding box center [669, 426] width 114 height 12
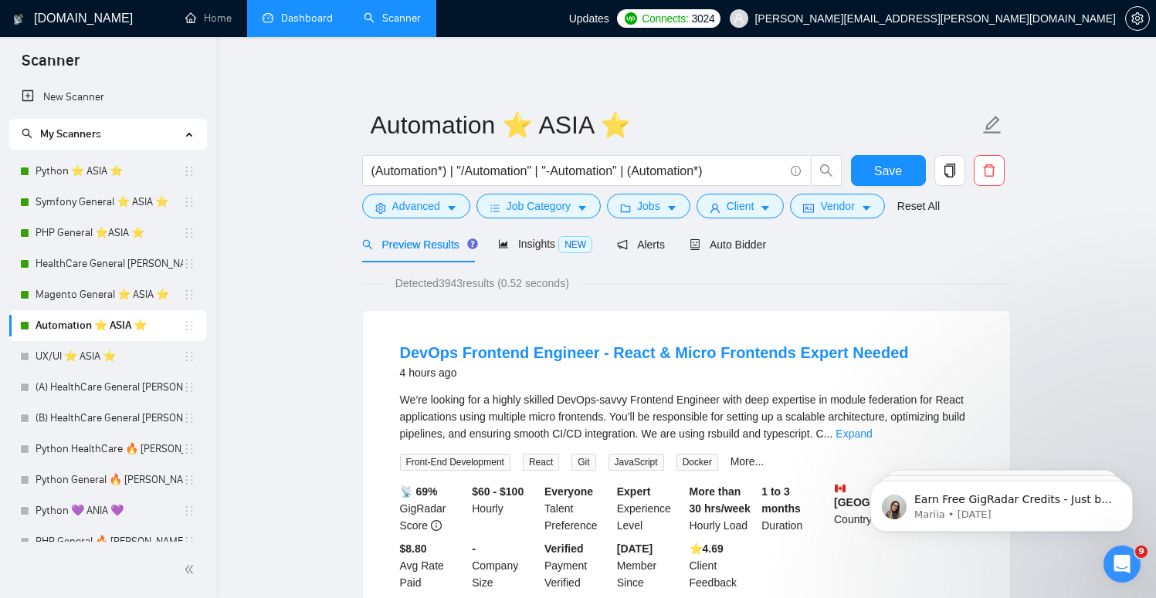
click at [30, 161] on div "Python ⭐️ ASIA ⭐️" at bounding box center [107, 171] width 175 height 31
click at [53, 173] on link "Python ⭐️ ASIA ⭐️" at bounding box center [109, 171] width 147 height 31
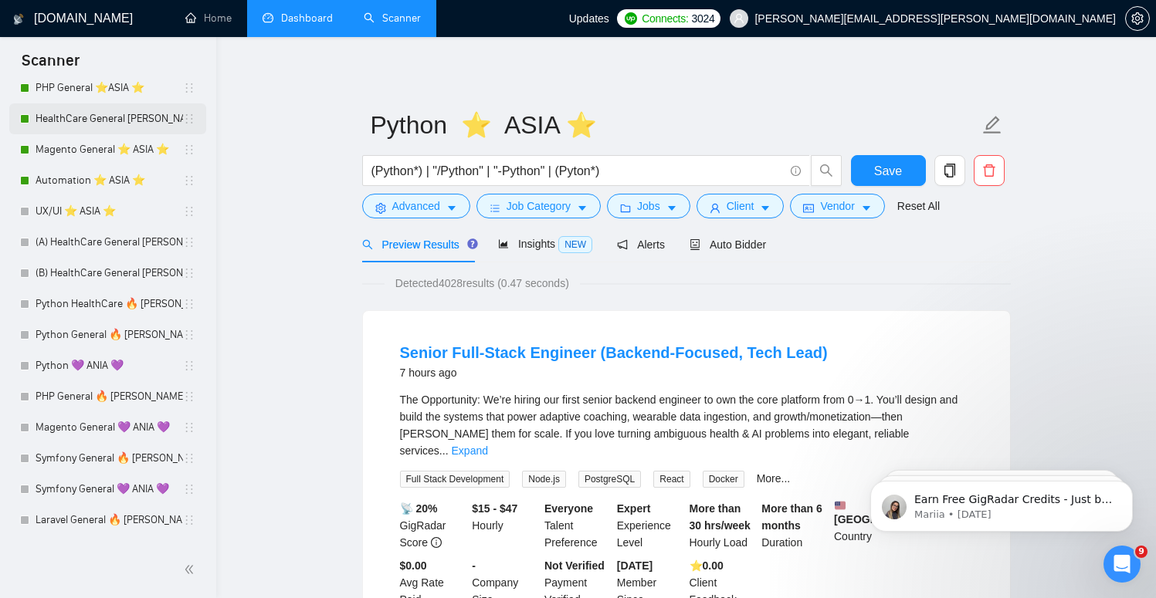
scroll to position [190, 0]
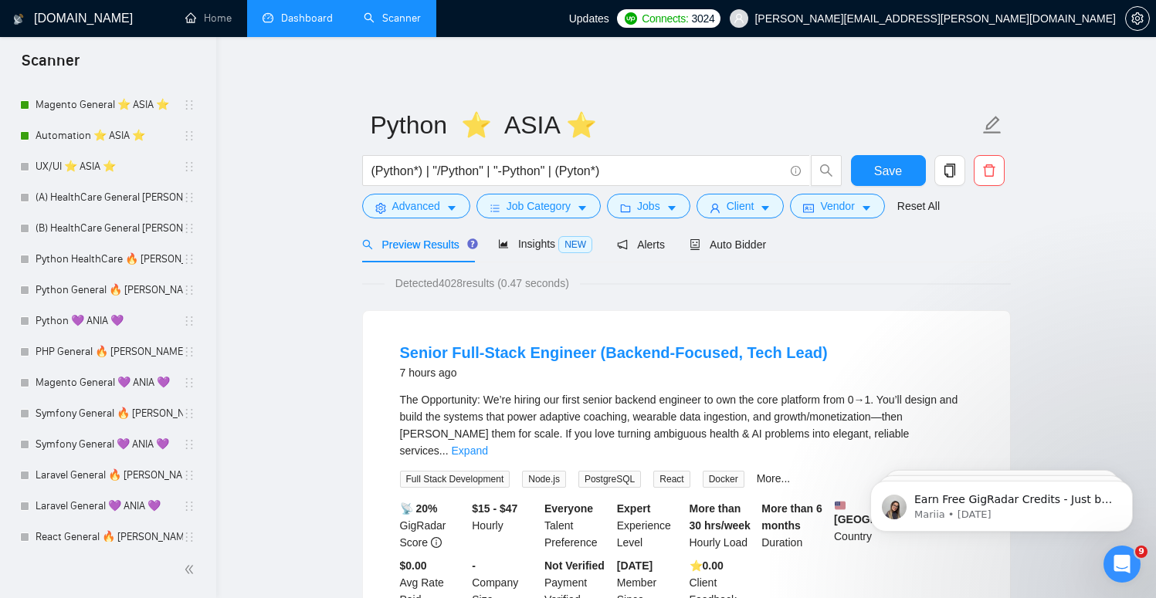
click at [80, 19] on h1 "[DOMAIN_NAME]" at bounding box center [83, 18] width 99 height 37
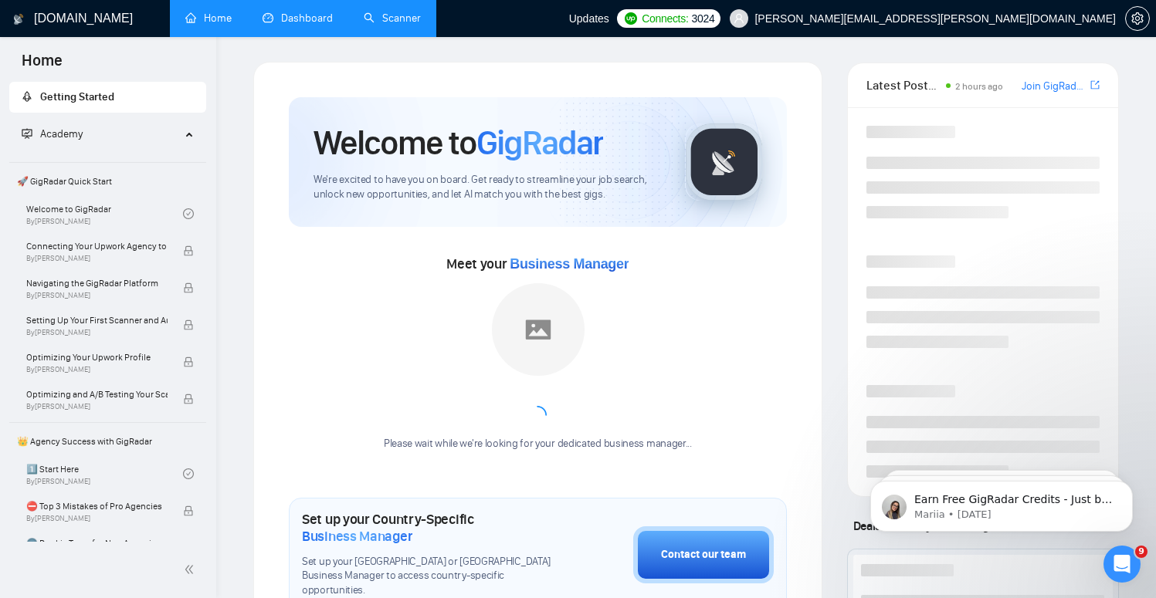
click at [383, 25] on link "Scanner" at bounding box center [392, 18] width 57 height 13
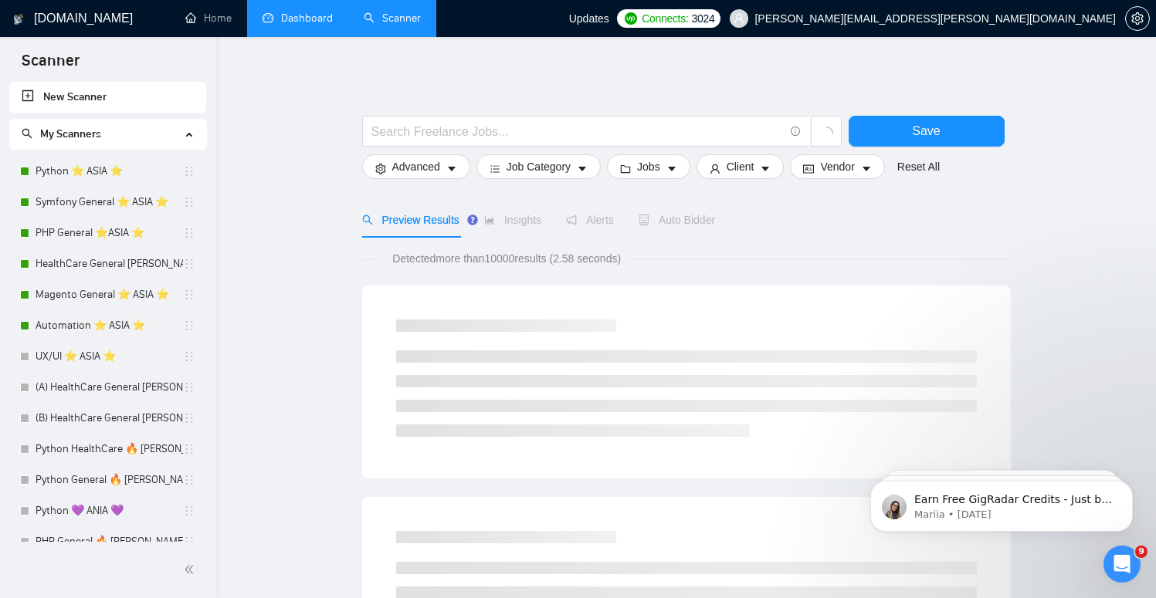
click at [285, 14] on link "Dashboard" at bounding box center [298, 18] width 70 height 13
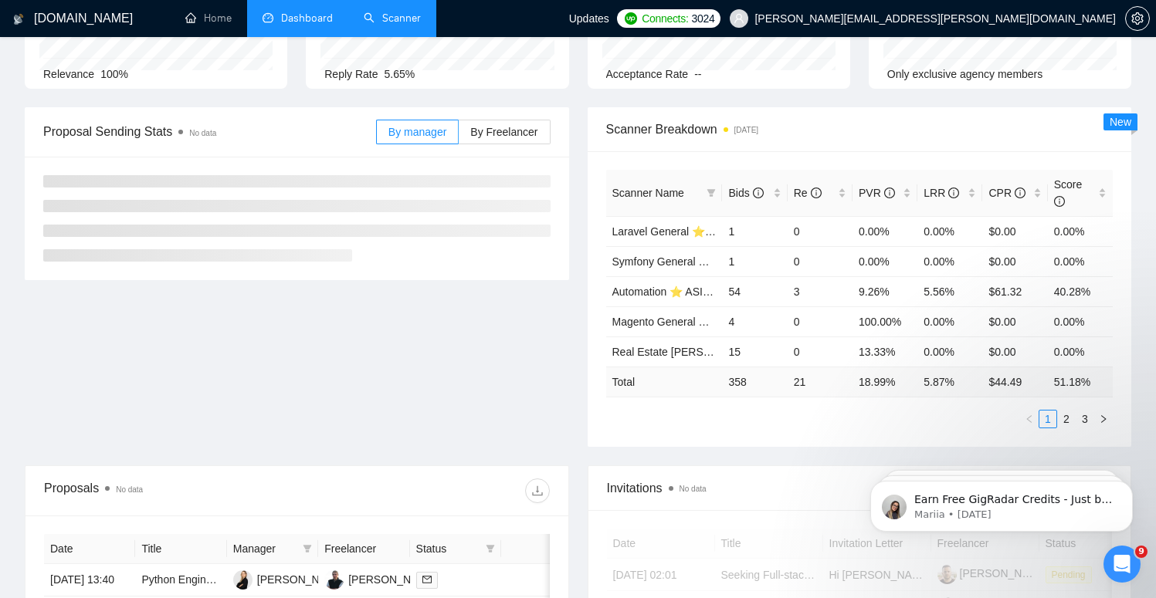
scroll to position [169, 0]
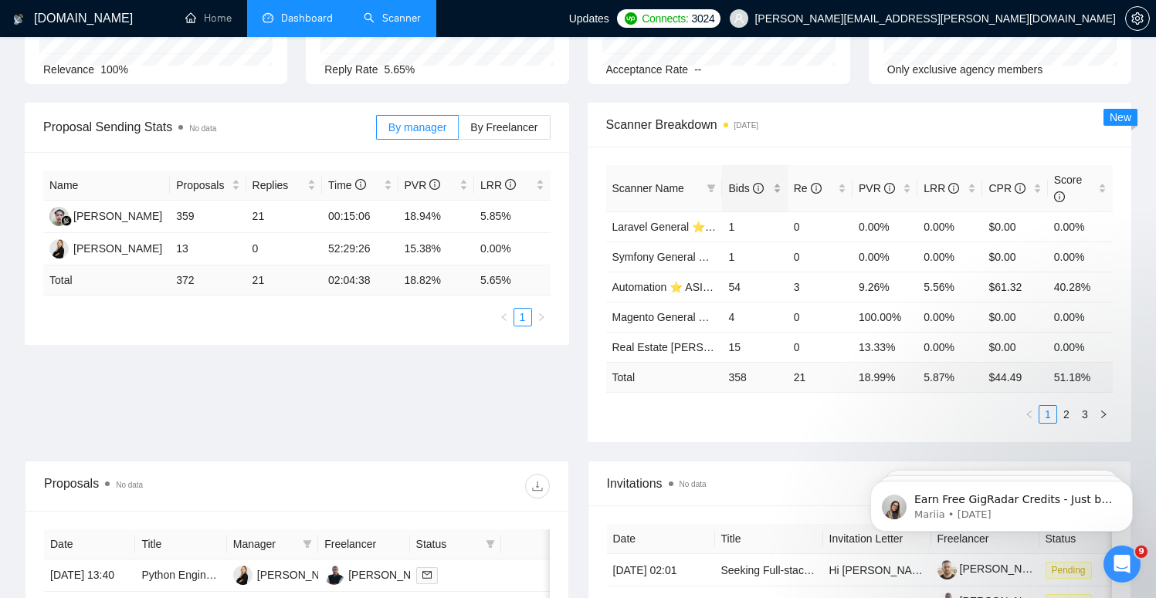
click at [742, 189] on span "Bids" at bounding box center [745, 188] width 35 height 12
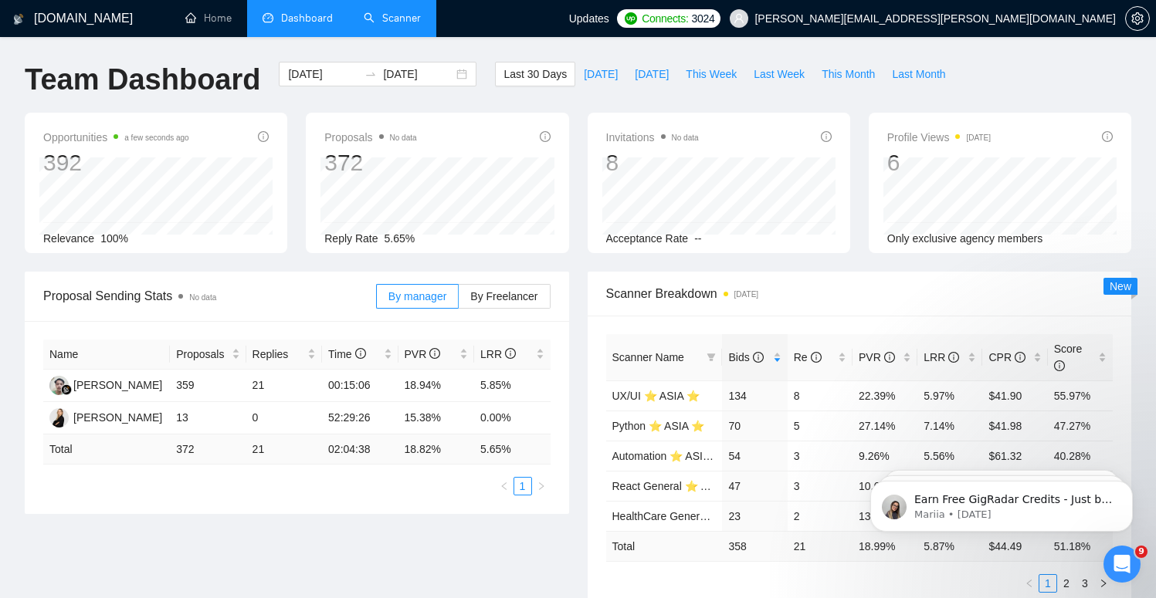
scroll to position [0, 0]
